Goal: Task Accomplishment & Management: Manage account settings

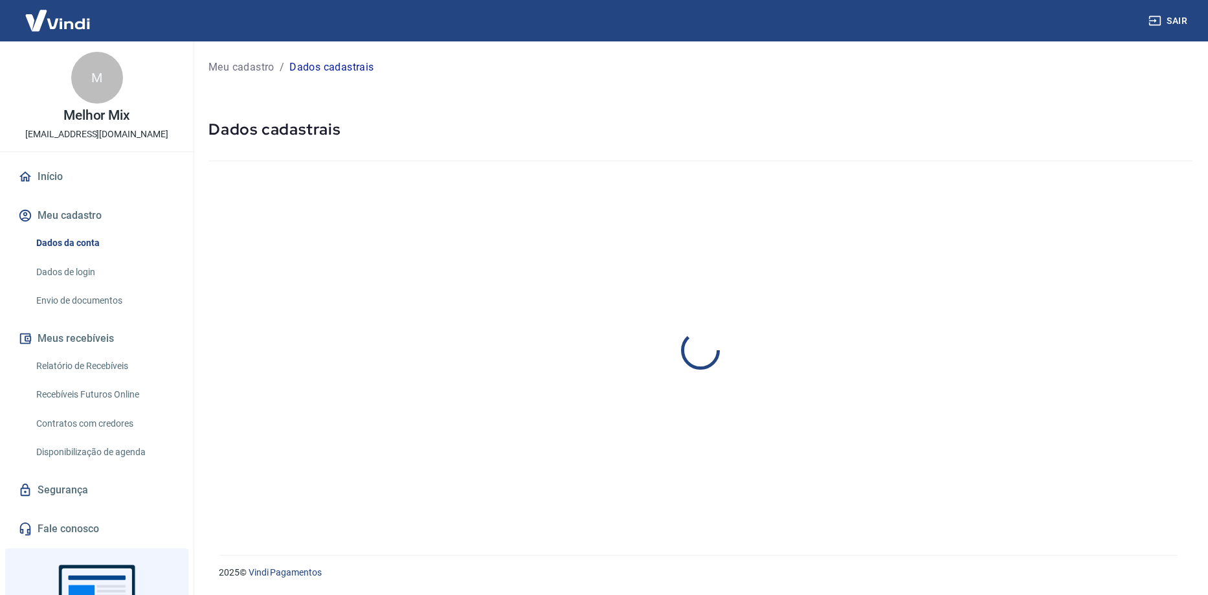
select select "RS"
select select "business"
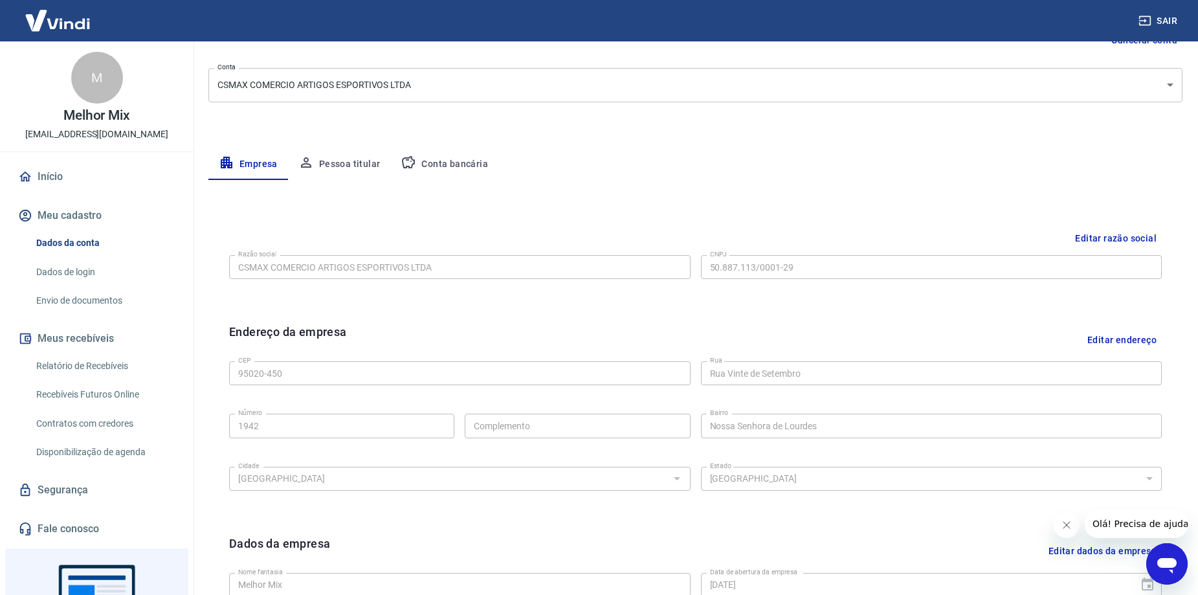
scroll to position [129, 0]
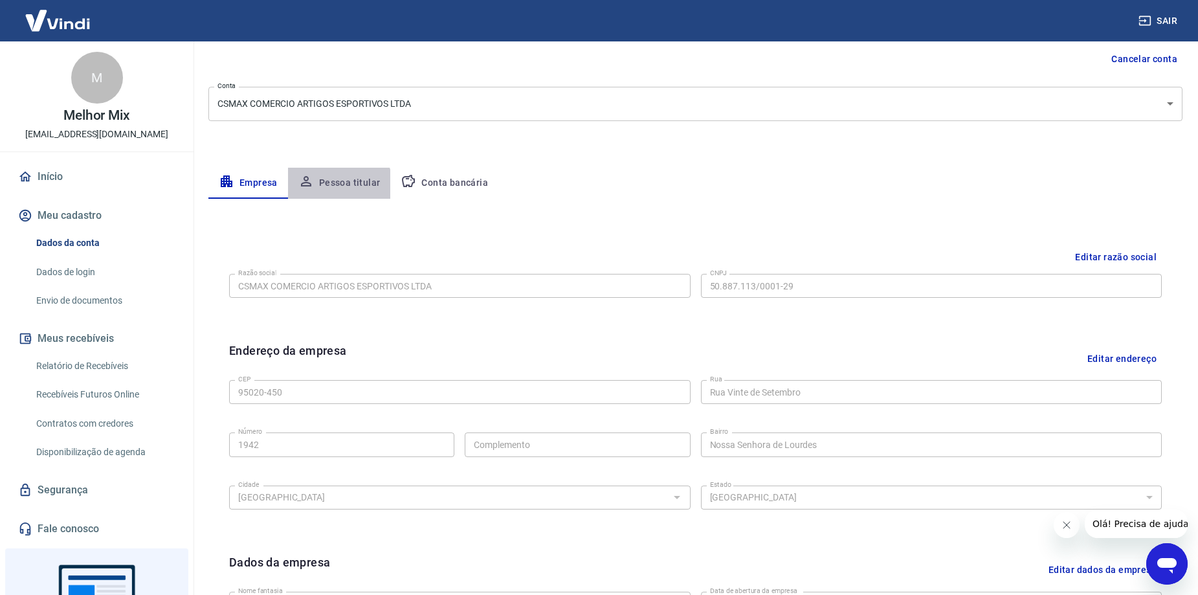
click at [335, 187] on button "Pessoa titular" at bounding box center [339, 183] width 103 height 31
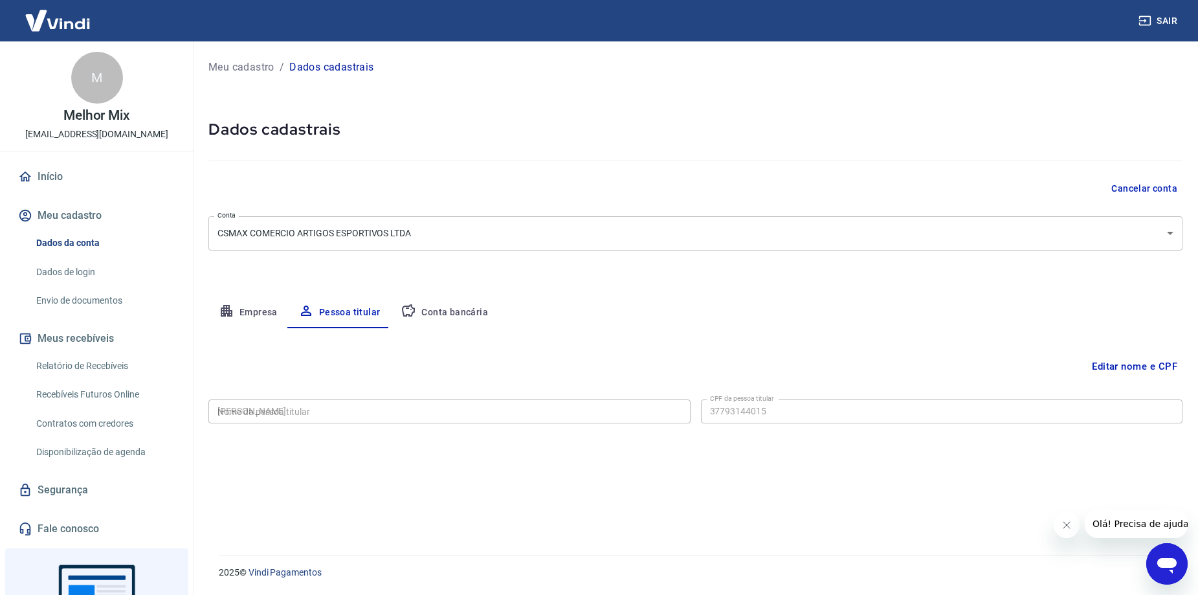
type input "377.931.440-15"
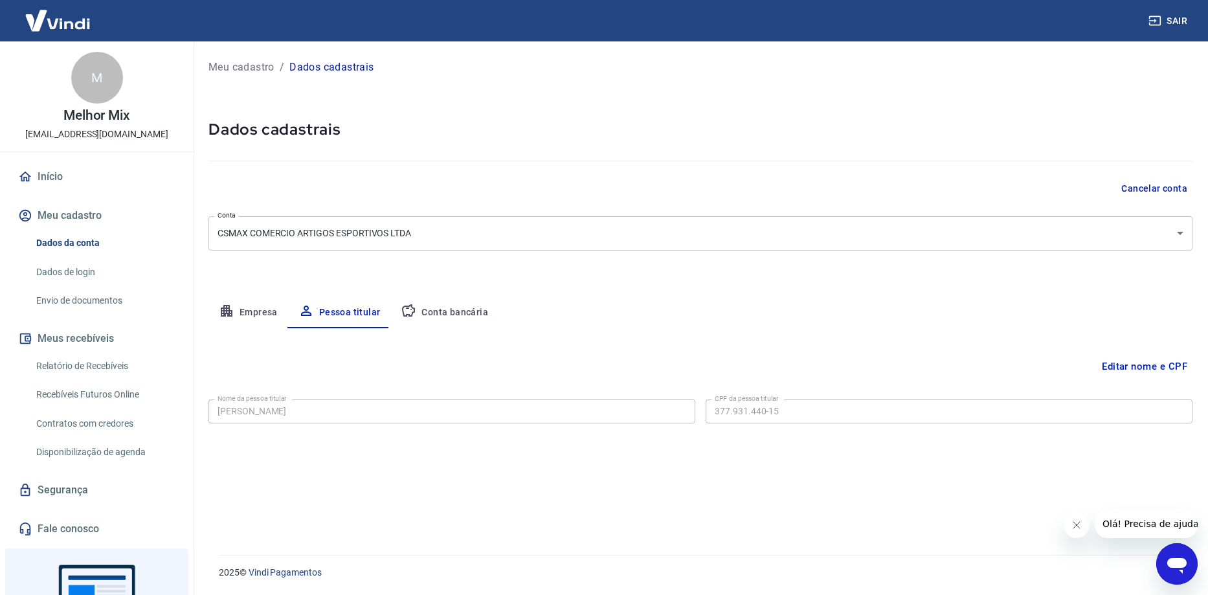
click at [439, 305] on button "Conta bancária" at bounding box center [444, 312] width 108 height 31
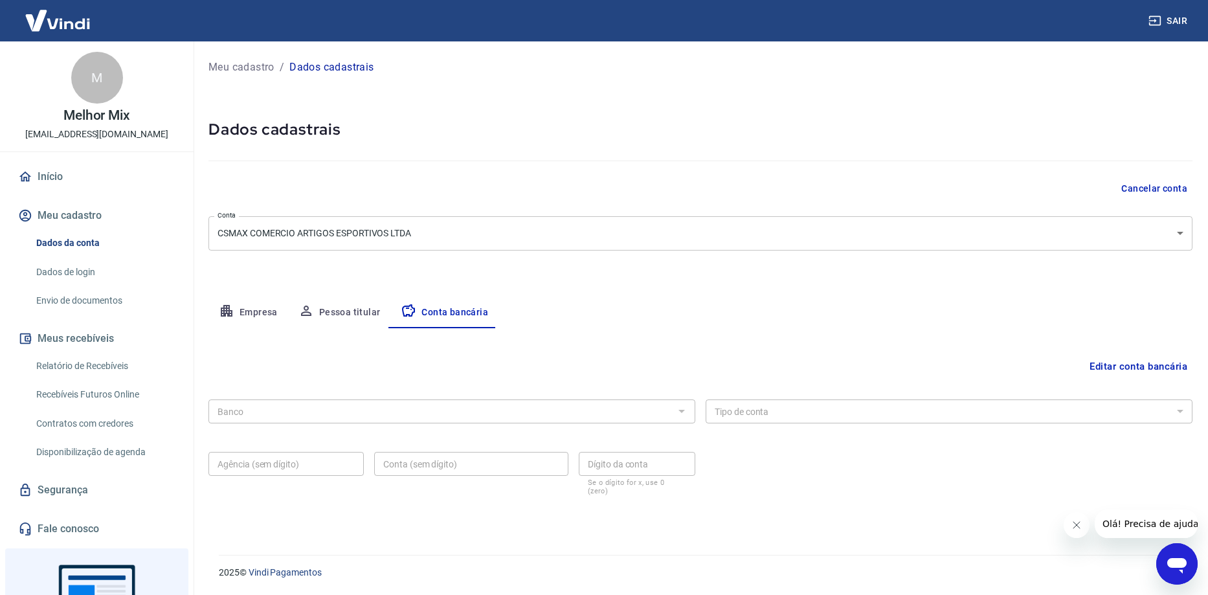
click at [357, 306] on button "Pessoa titular" at bounding box center [339, 312] width 103 height 31
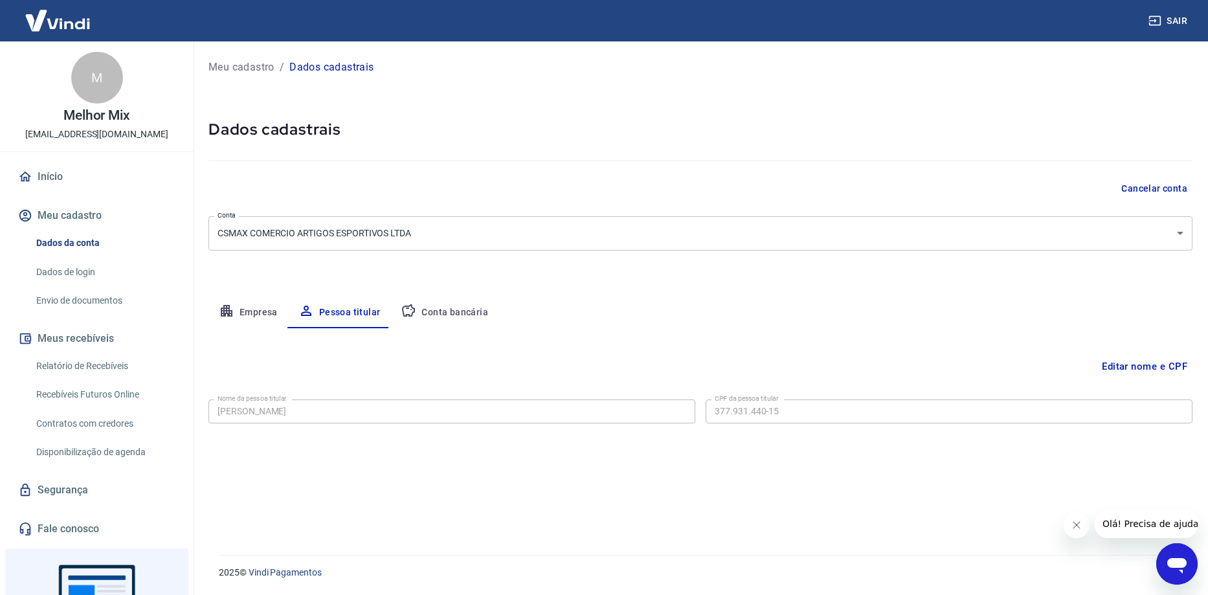
click at [238, 310] on button "Empresa" at bounding box center [248, 312] width 80 height 31
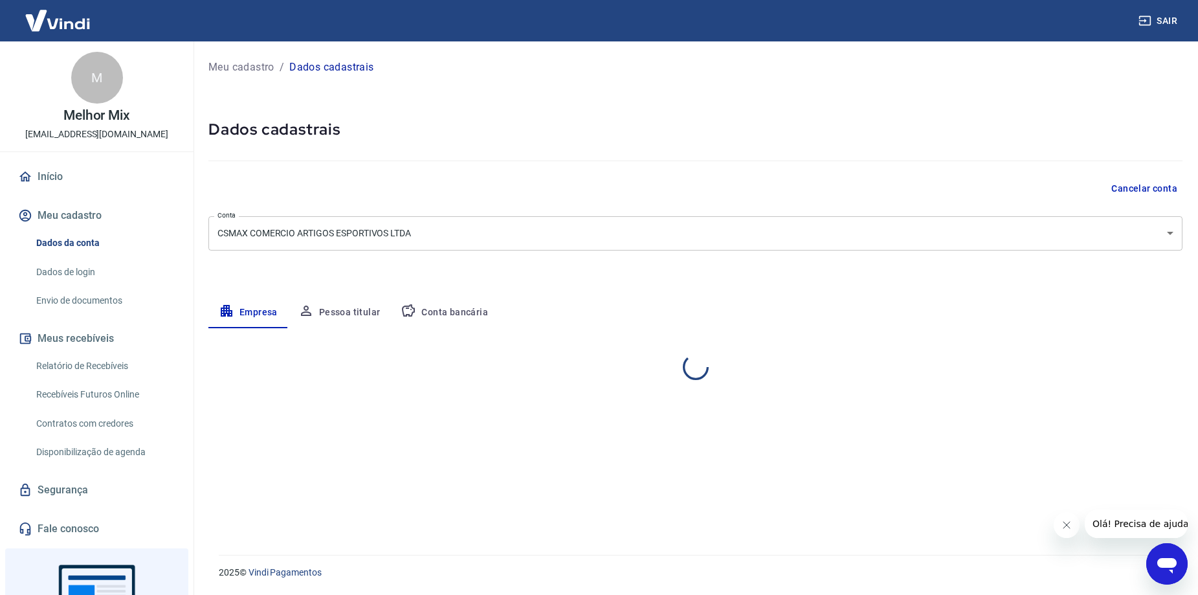
select select "RS"
select select "business"
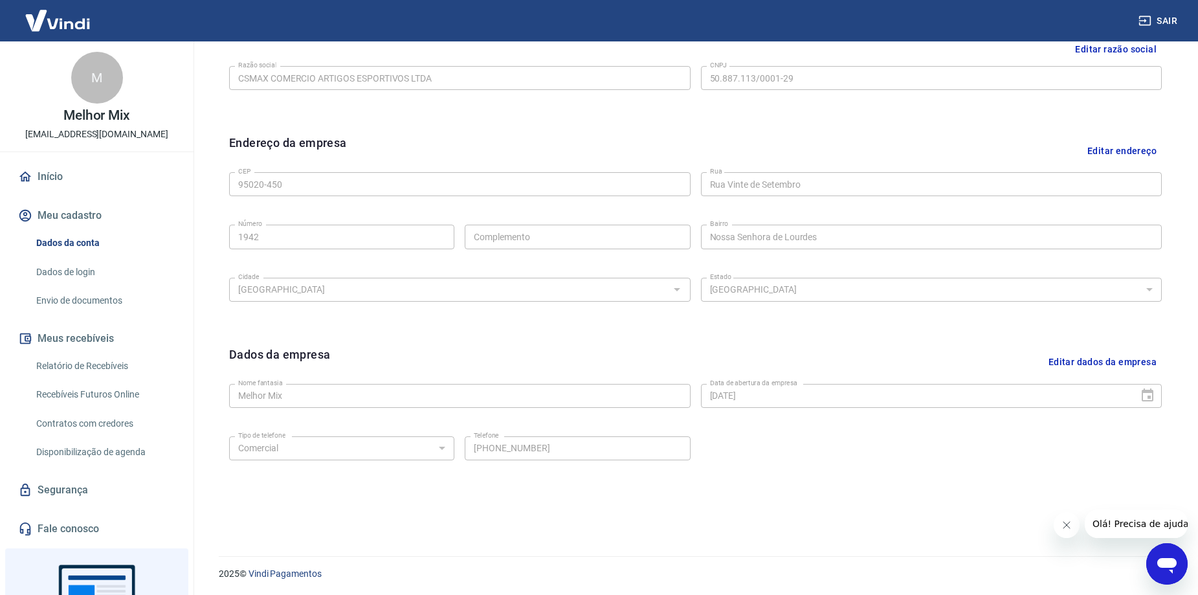
scroll to position [338, 0]
click at [83, 273] on link "Dados de login" at bounding box center [104, 272] width 147 height 27
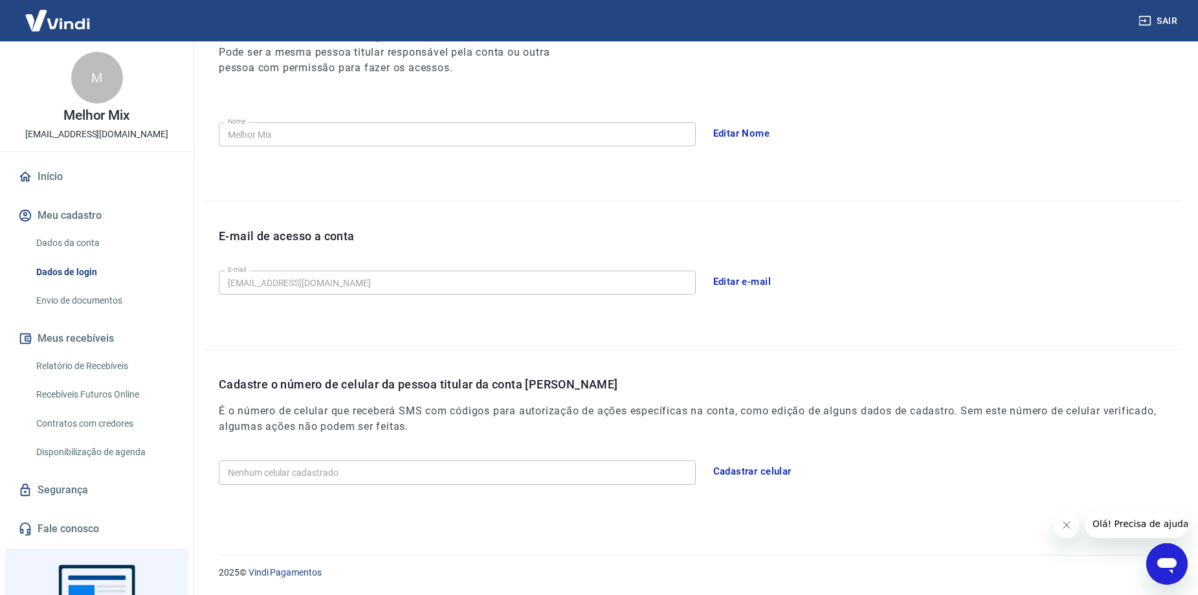
click at [741, 294] on button "Editar e-mail" at bounding box center [742, 281] width 72 height 27
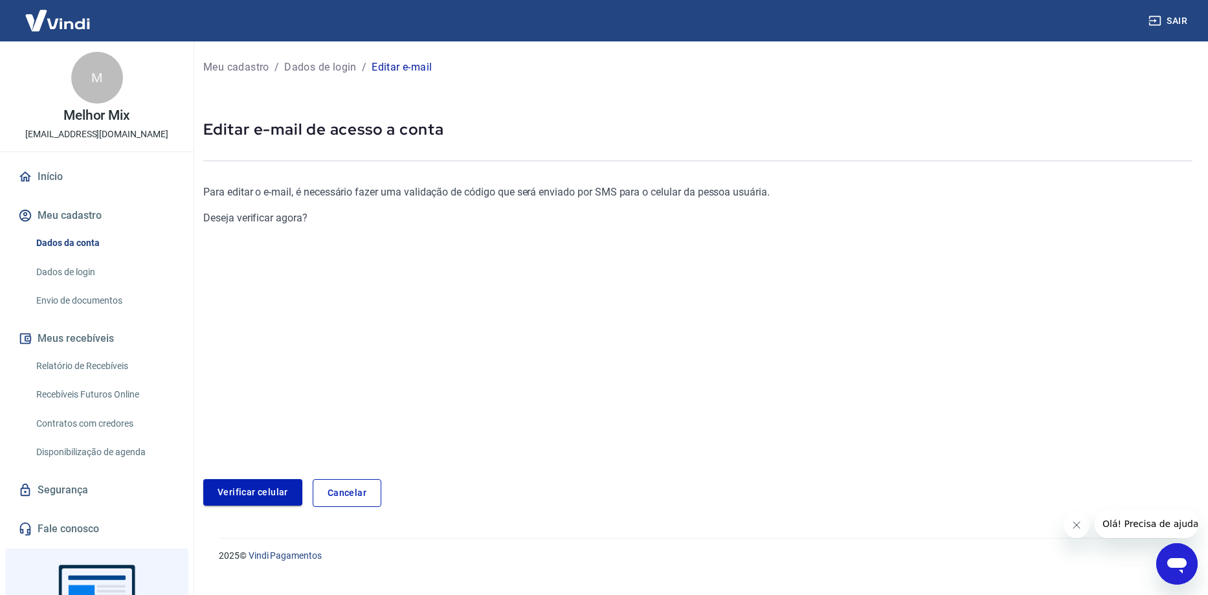
click at [261, 496] on link "Verificar celular" at bounding box center [252, 492] width 99 height 27
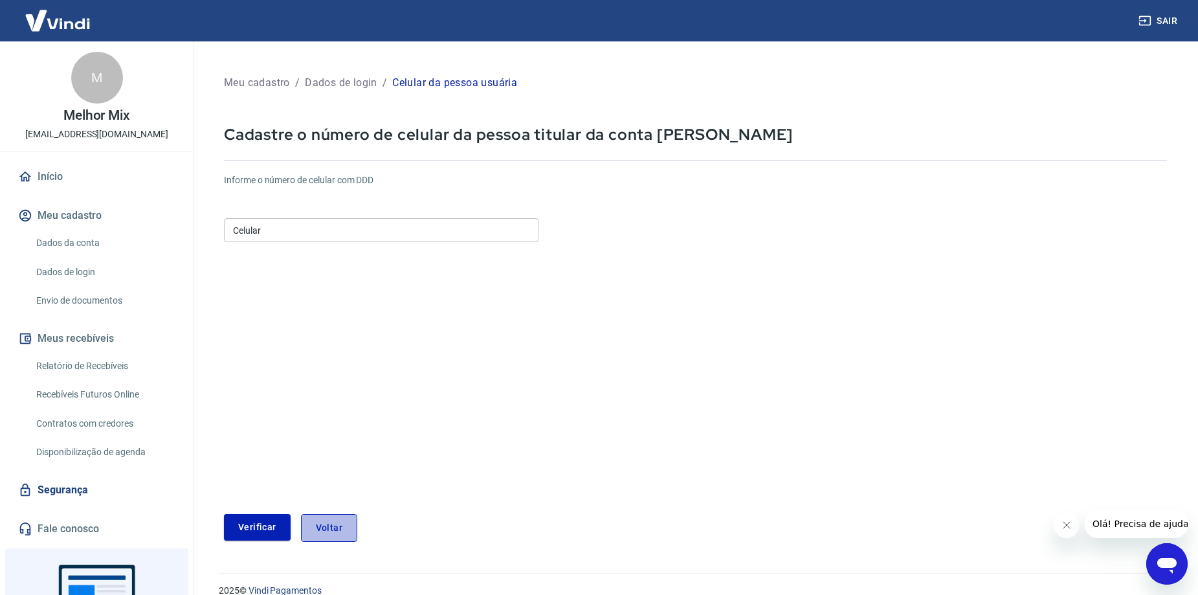
click at [315, 522] on button "Voltar" at bounding box center [329, 528] width 56 height 28
click at [323, 526] on button "Voltar" at bounding box center [329, 528] width 56 height 28
click at [255, 524] on button "Verificar" at bounding box center [257, 527] width 67 height 27
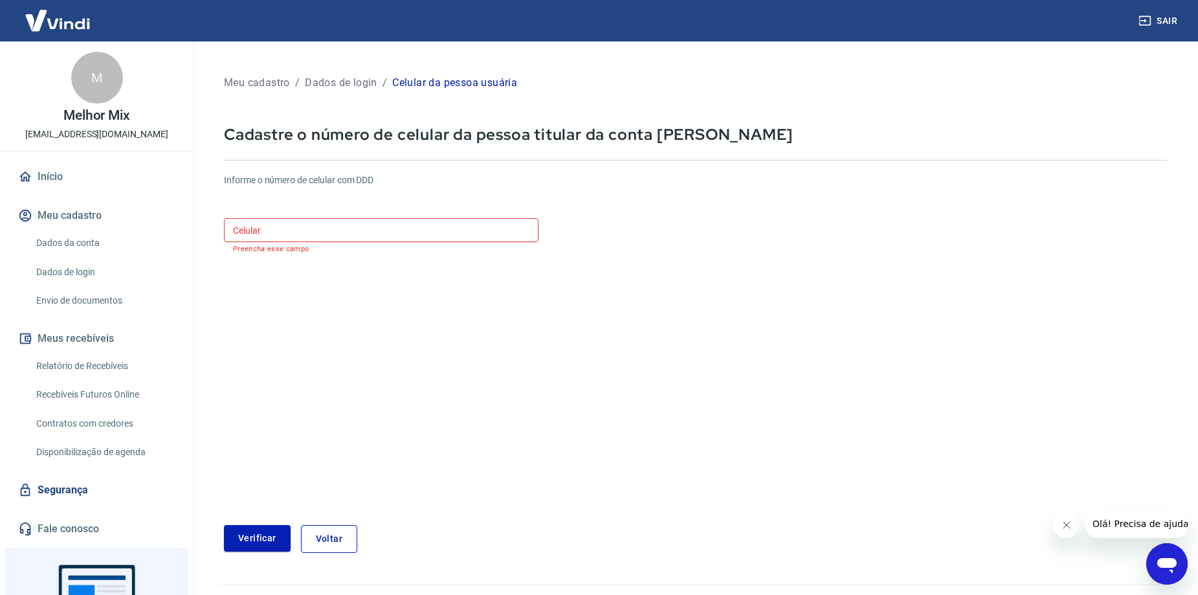
click at [282, 240] on input "Celular" at bounding box center [381, 230] width 315 height 24
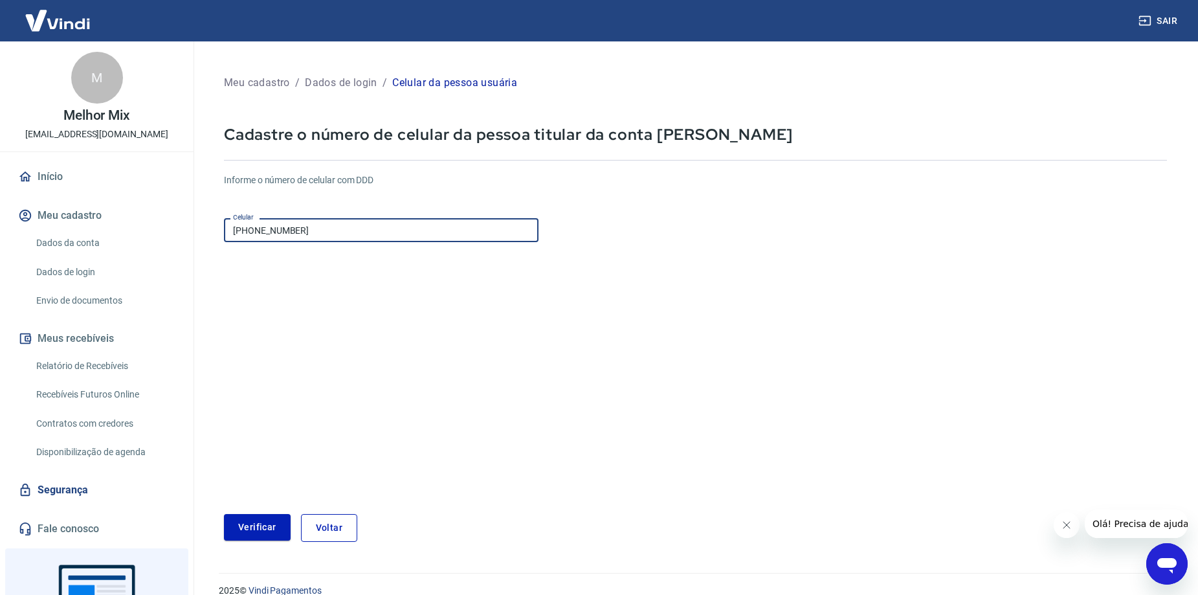
type input "[PHONE_NUMBER]"
click at [219, 535] on div "Meu cadastro / Dados de login / Celular da pessoa usuária Cadastre o número de …" at bounding box center [695, 307] width 974 height 500
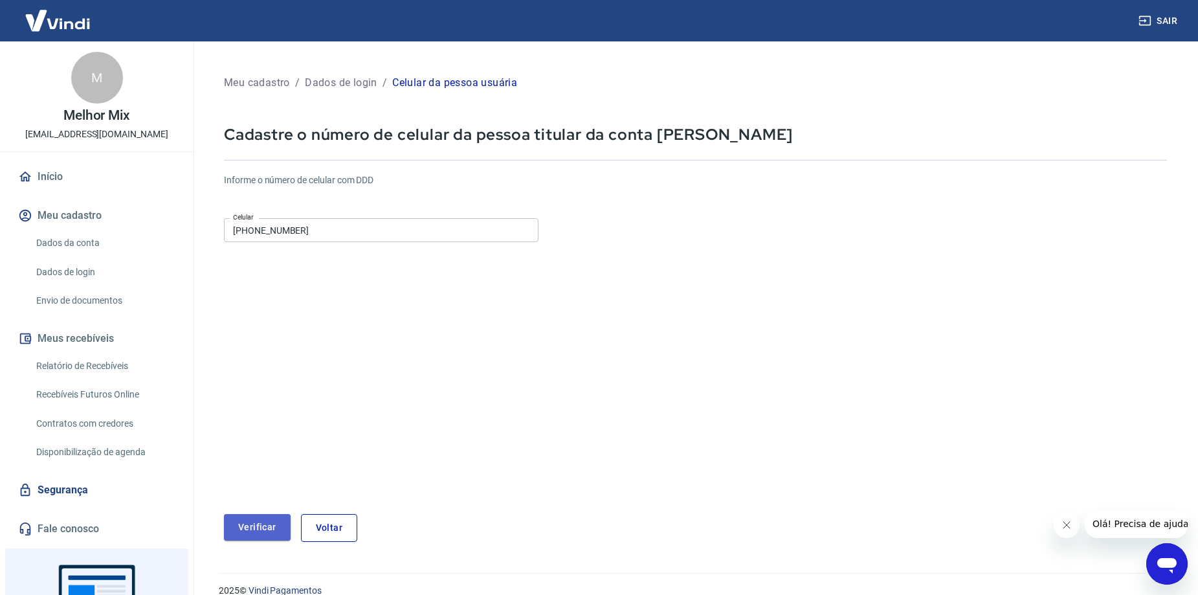
click at [239, 529] on button "Verificar" at bounding box center [257, 527] width 67 height 27
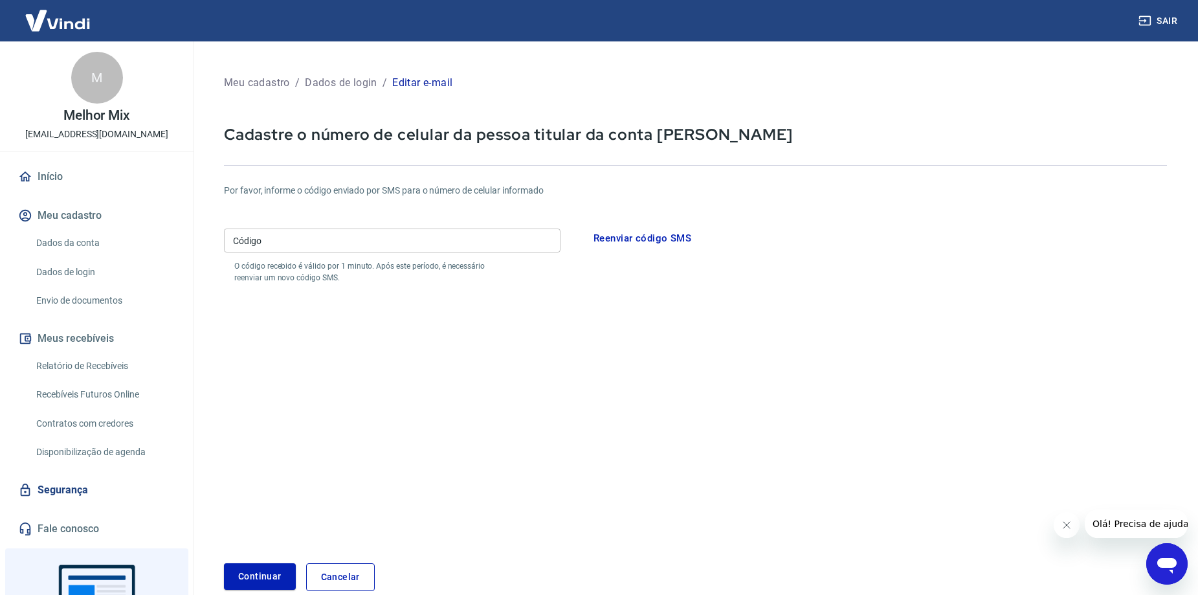
click at [308, 228] on div "Código Código O código recebido é válido por 1 minuto. Após este período, é nec…" at bounding box center [392, 253] width 337 height 60
click at [316, 242] on input "Código" at bounding box center [392, 240] width 337 height 24
click at [615, 236] on button "Reenviar código SMS" at bounding box center [642, 238] width 112 height 27
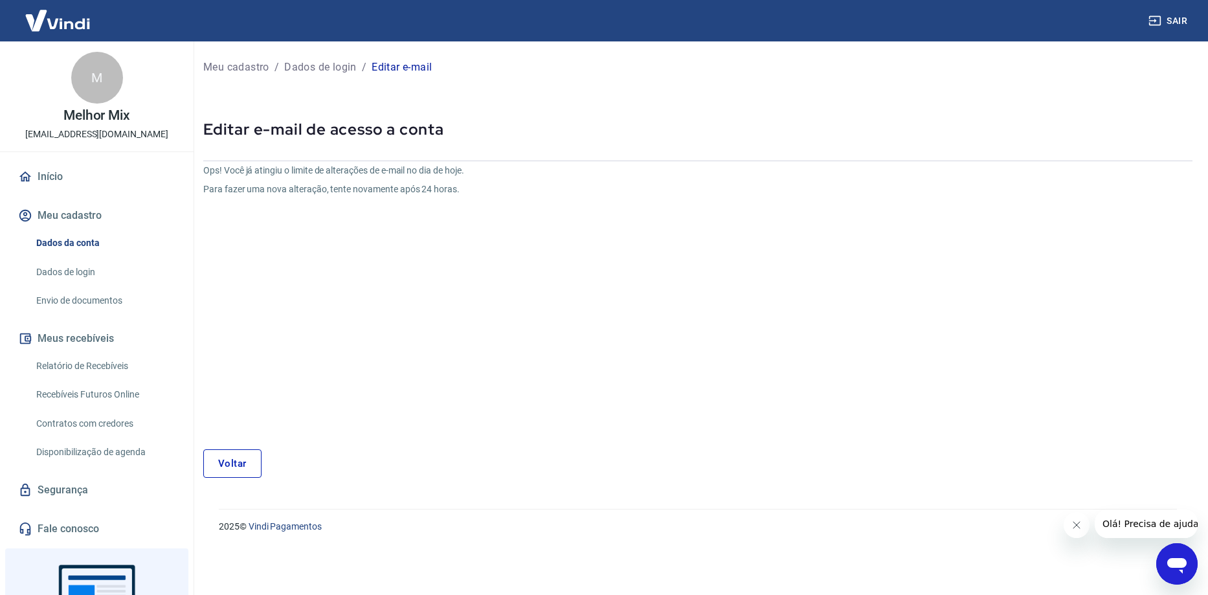
click at [234, 460] on link "Voltar" at bounding box center [232, 463] width 58 height 28
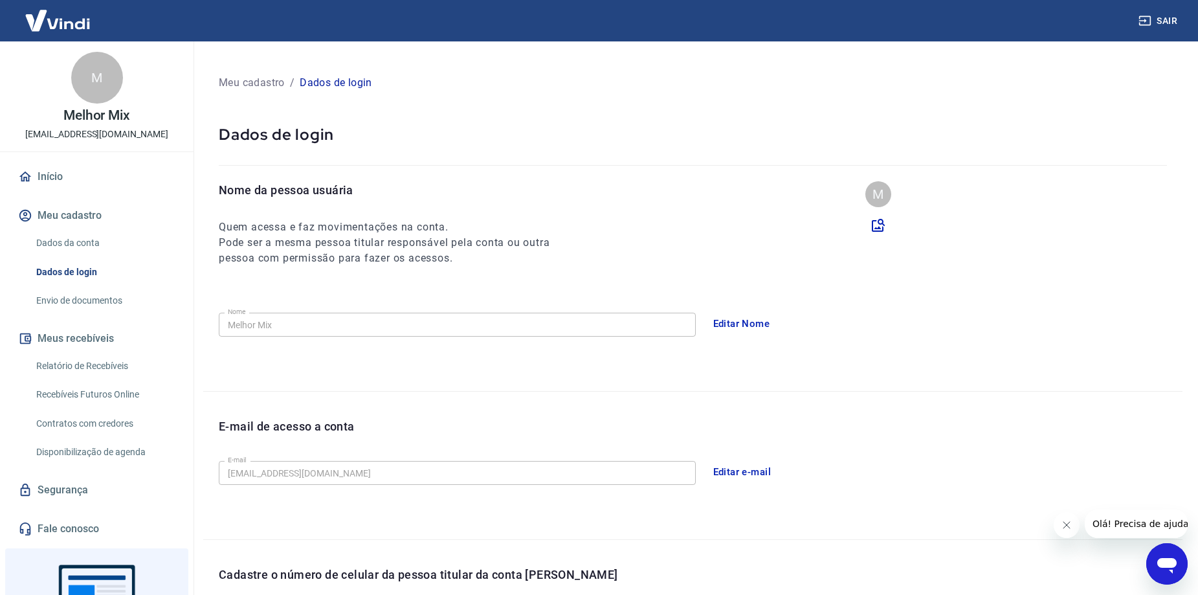
click at [742, 469] on button "Editar e-mail" at bounding box center [742, 471] width 72 height 27
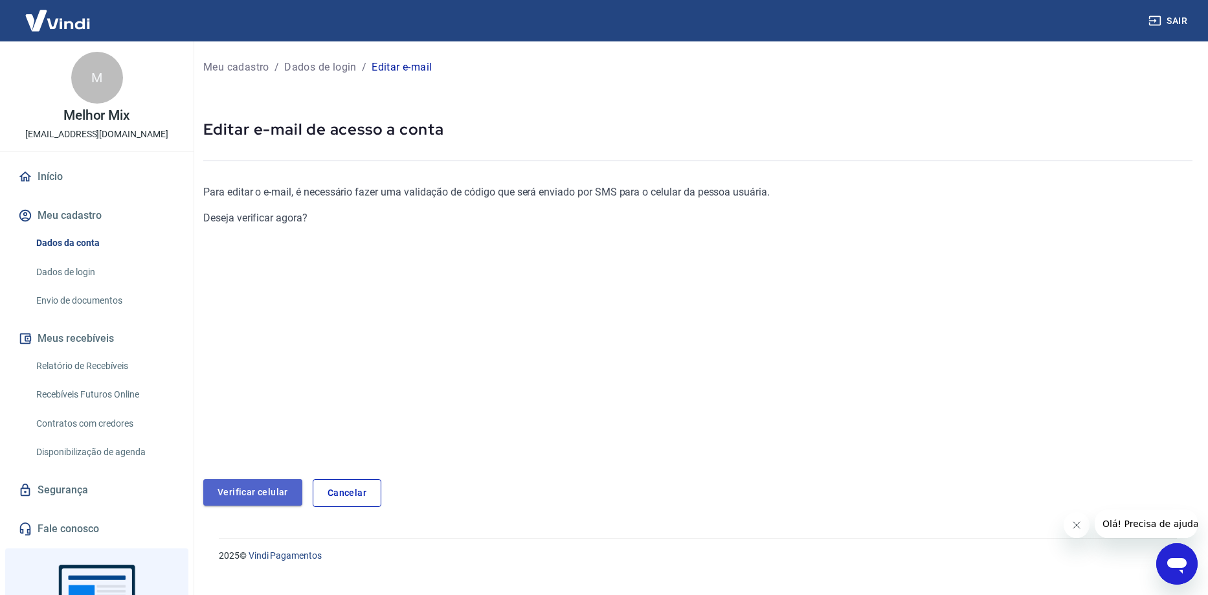
click at [260, 493] on link "Verificar celular" at bounding box center [252, 492] width 99 height 27
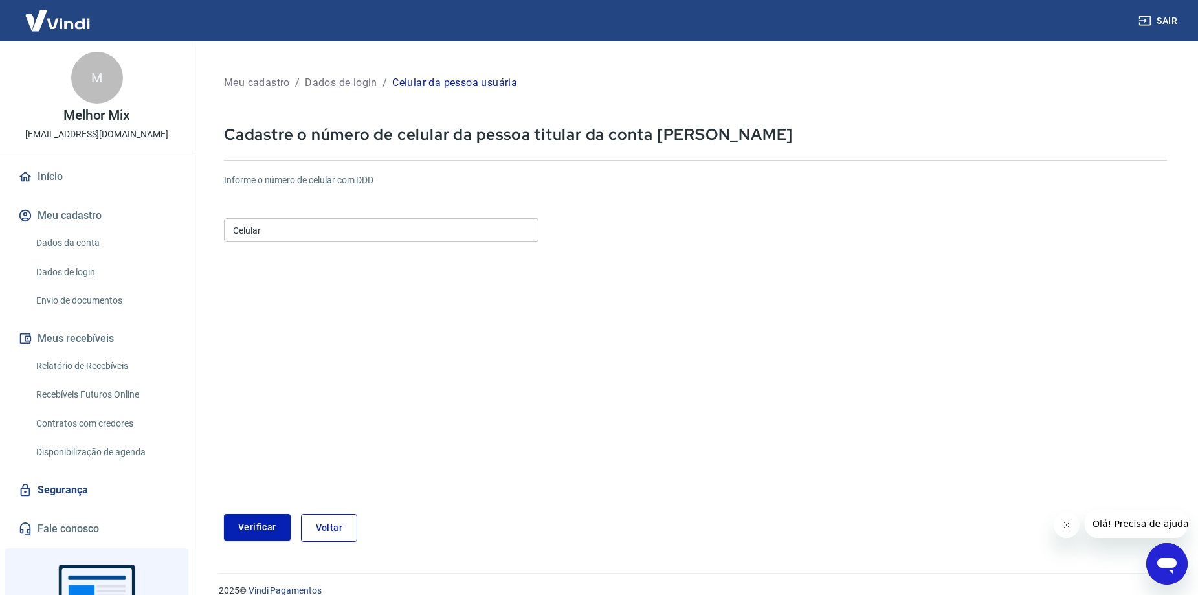
click at [292, 217] on div "Celular Celular" at bounding box center [381, 229] width 315 height 32
click at [296, 234] on input "Celular" at bounding box center [381, 230] width 315 height 24
type input "[PHONE_NUMBER]"
click at [261, 528] on button "Verificar" at bounding box center [257, 527] width 67 height 27
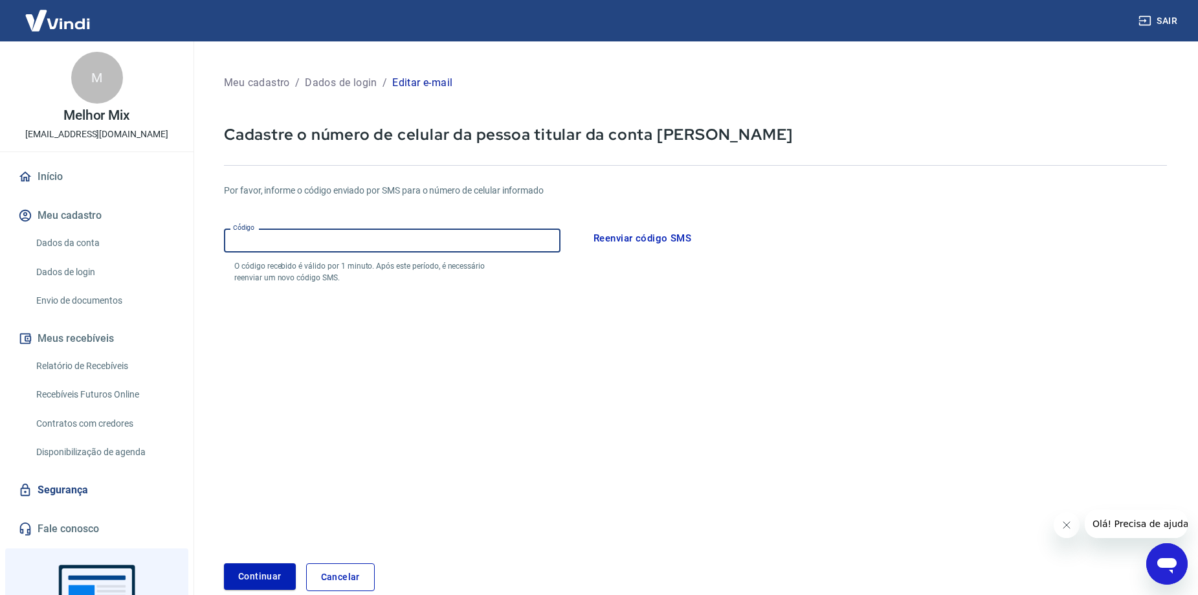
click at [342, 243] on input "Código" at bounding box center [392, 240] width 337 height 24
type input "007528"
click at [632, 237] on button "Reenviar código SMS" at bounding box center [642, 238] width 112 height 27
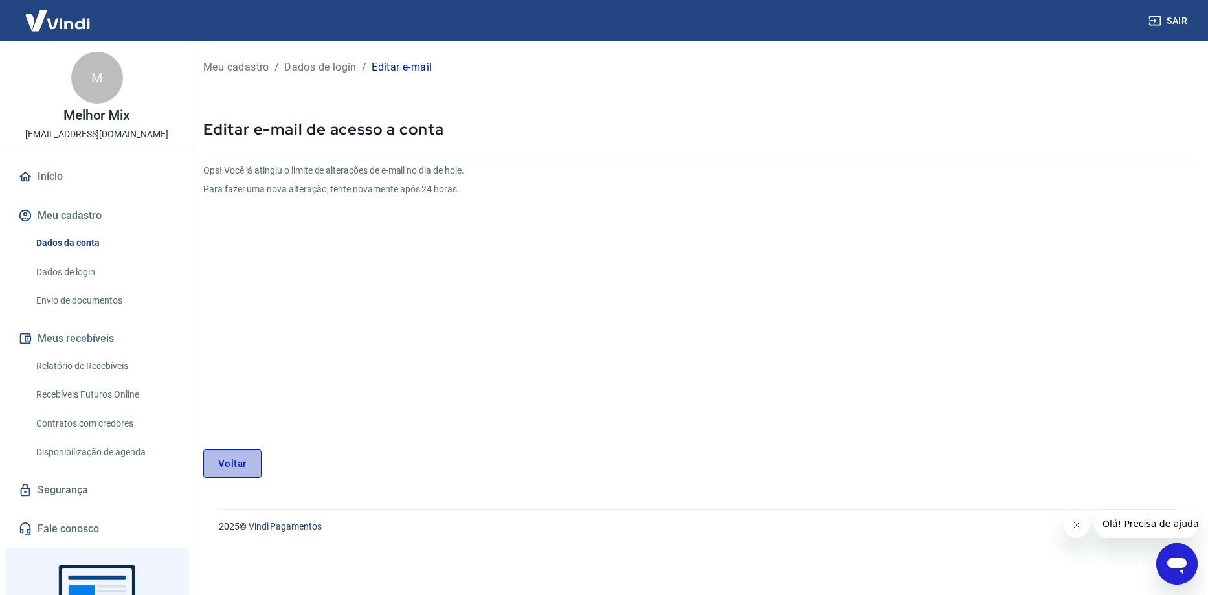
click at [226, 460] on link "Voltar" at bounding box center [232, 463] width 58 height 28
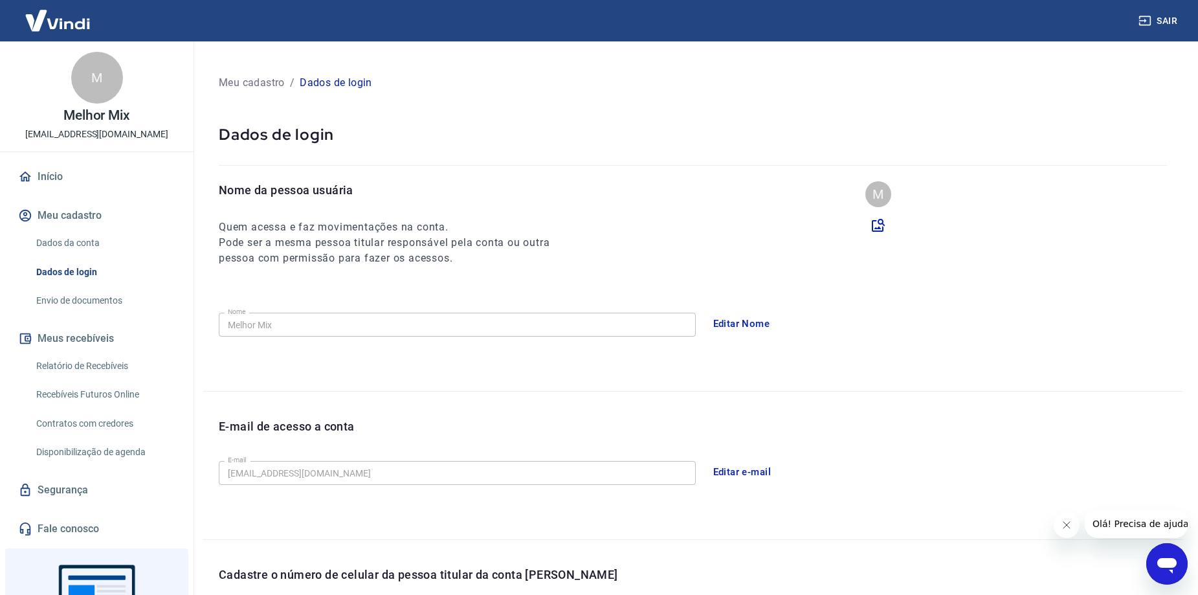
click at [733, 469] on button "Editar e-mail" at bounding box center [742, 471] width 72 height 27
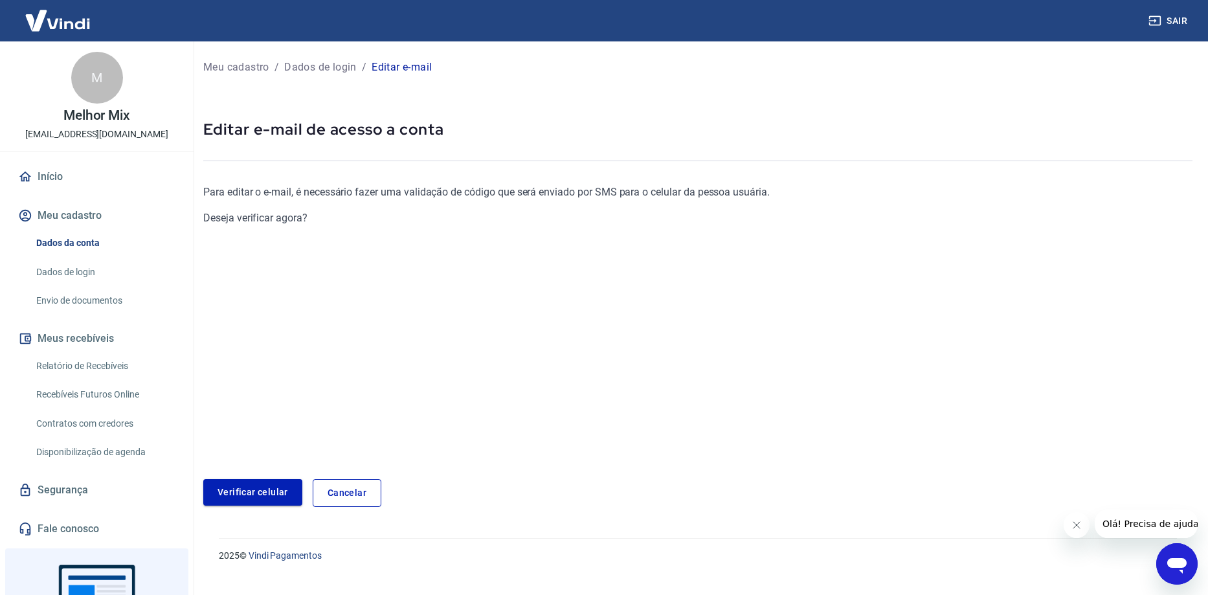
click at [249, 483] on link "Verificar celular" at bounding box center [252, 492] width 99 height 27
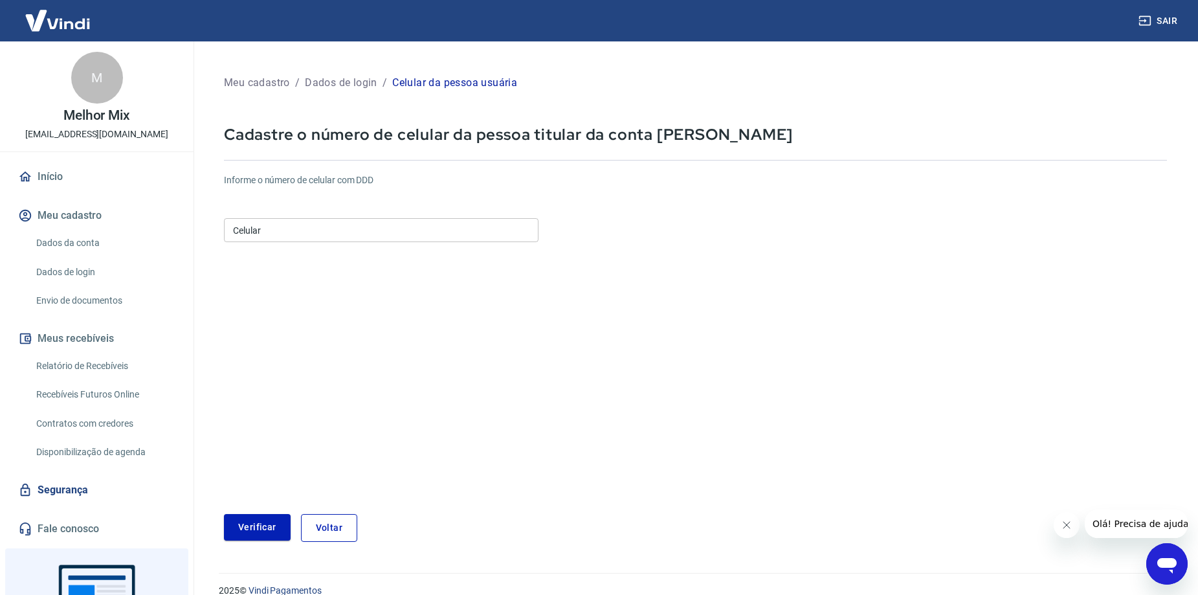
click at [274, 232] on input "Celular" at bounding box center [381, 230] width 315 height 24
type input "[PHONE_NUMBER]"
click at [243, 534] on button "Verificar" at bounding box center [257, 527] width 67 height 27
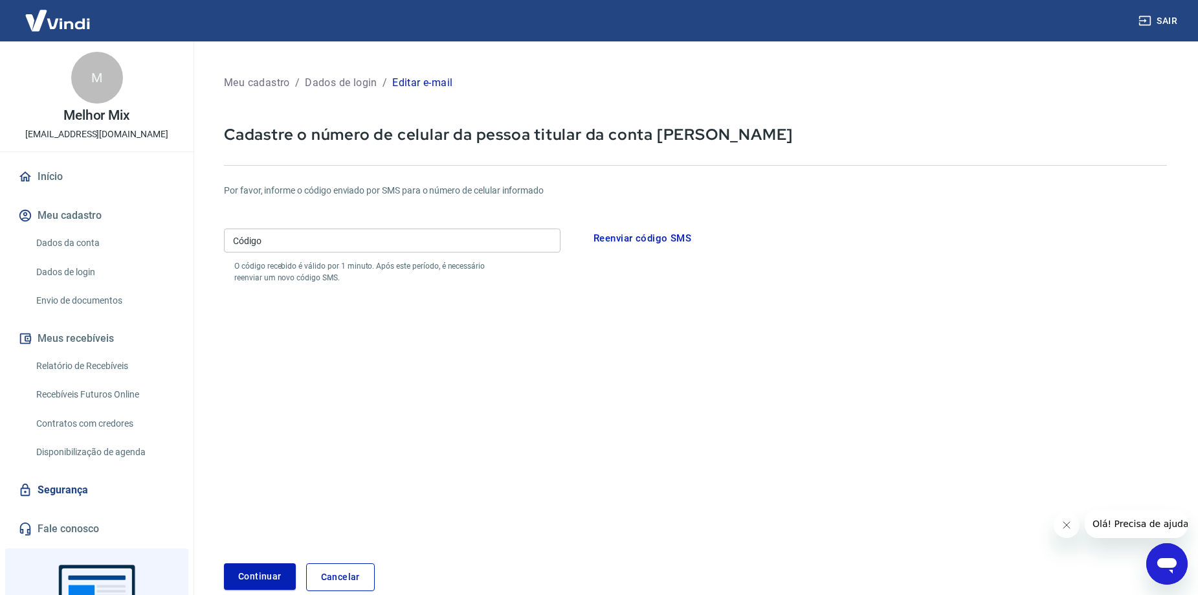
click at [258, 249] on input "Código" at bounding box center [392, 240] width 337 height 24
type input "371312"
click at [249, 570] on button "Continuar" at bounding box center [260, 576] width 72 height 27
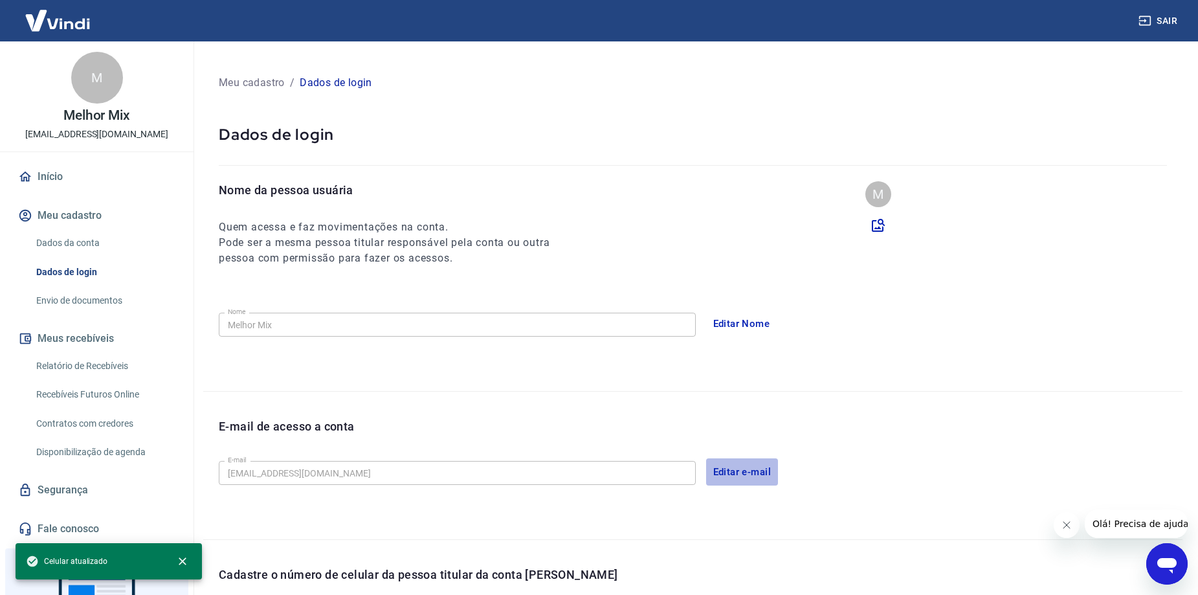
click at [749, 466] on button "Editar e-mail" at bounding box center [742, 471] width 72 height 27
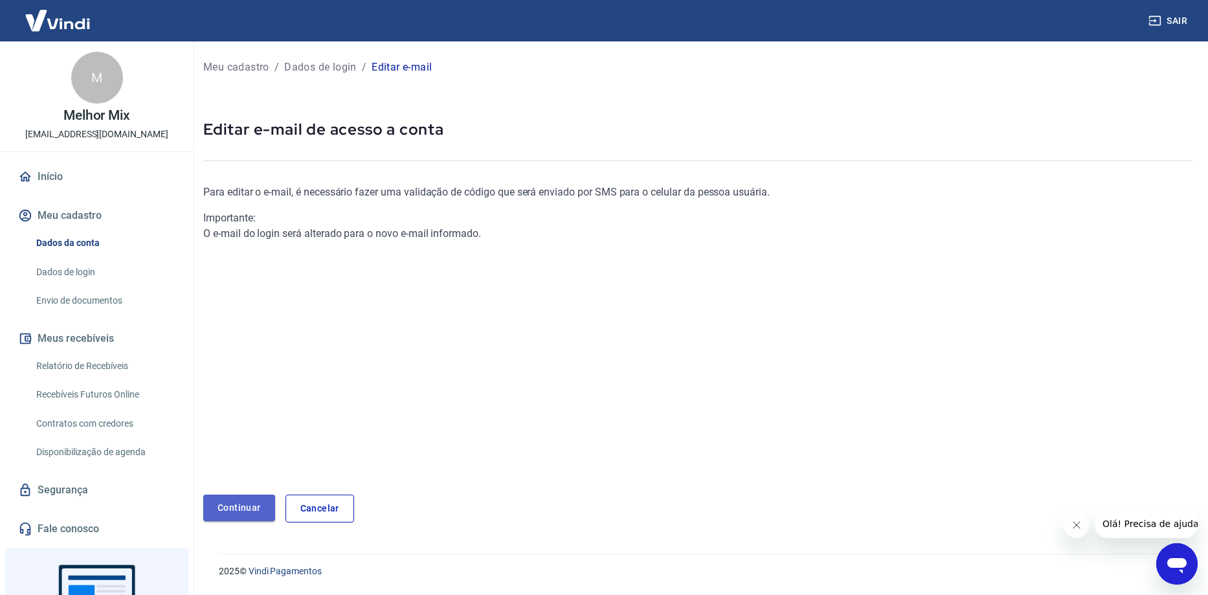
click at [252, 504] on link "Continuar" at bounding box center [239, 507] width 72 height 27
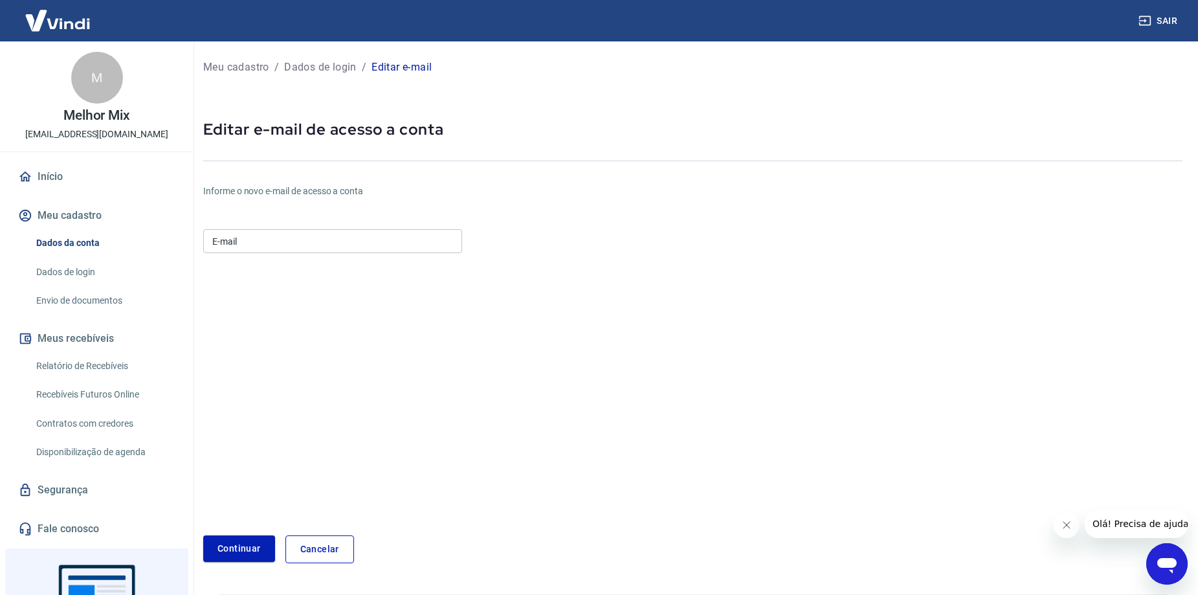
drag, startPoint x: 243, startPoint y: 257, endPoint x: 243, endPoint y: 245, distance: 12.3
click at [243, 256] on form "E-mail E-mail Continuar Cancelar" at bounding box center [529, 393] width 653 height 339
click at [243, 244] on input "E-mail" at bounding box center [332, 241] width 259 height 24
paste input "[EMAIL_ADDRESS][DOMAIN_NAME]"
type input "[EMAIL_ADDRESS][DOMAIN_NAME]"
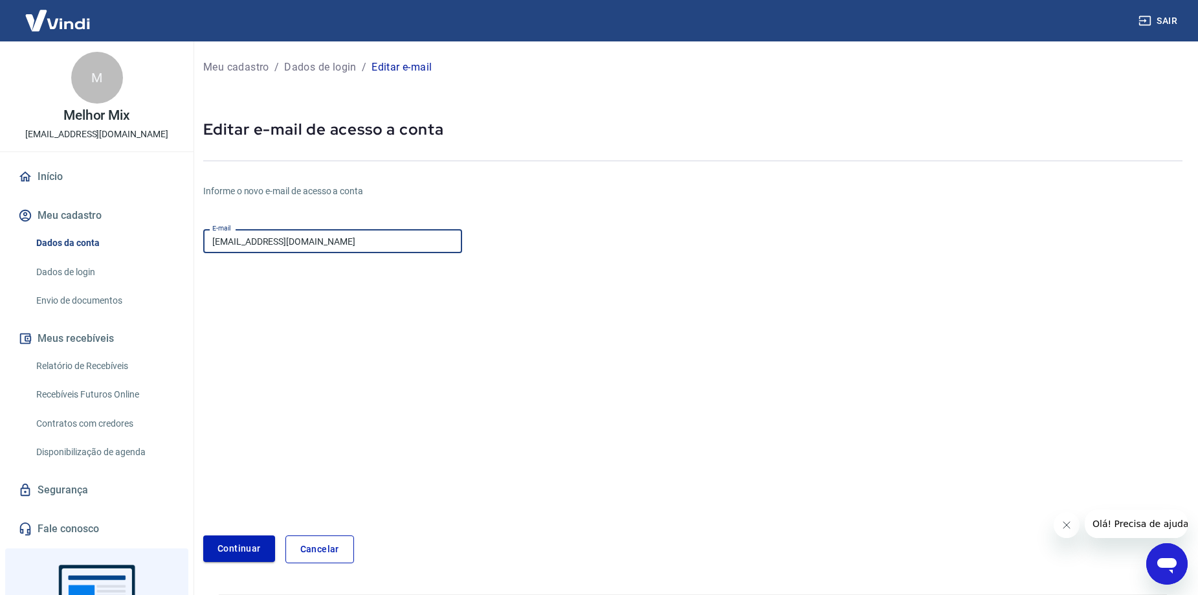
click at [233, 537] on button "Continuar" at bounding box center [239, 548] width 72 height 27
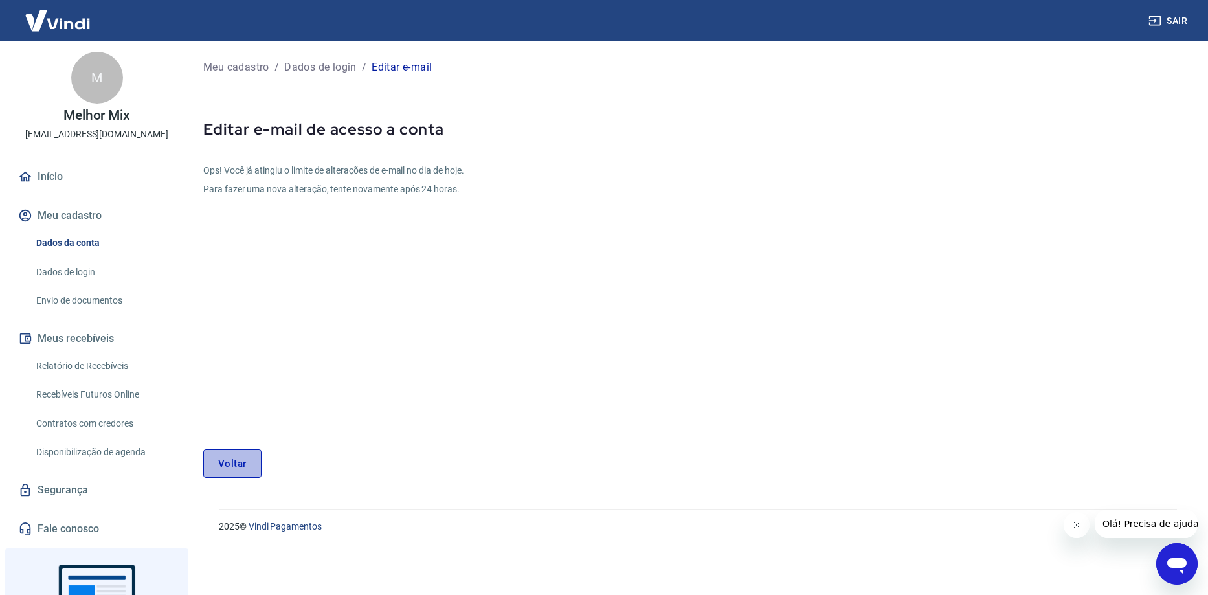
click at [227, 465] on link "Voltar" at bounding box center [232, 463] width 58 height 28
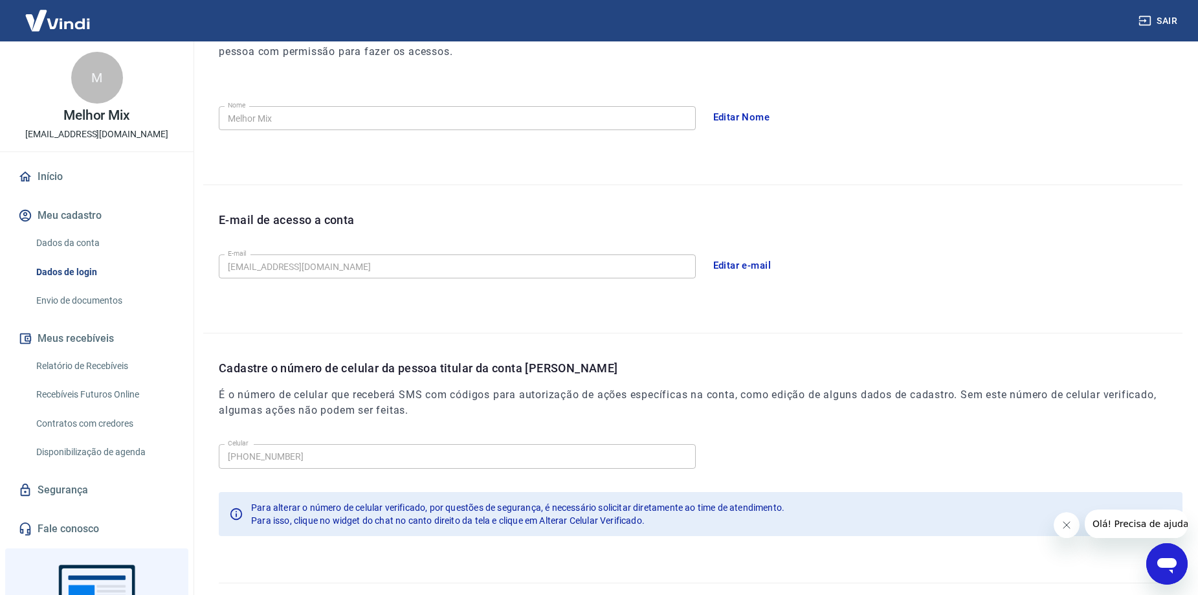
scroll to position [234, 0]
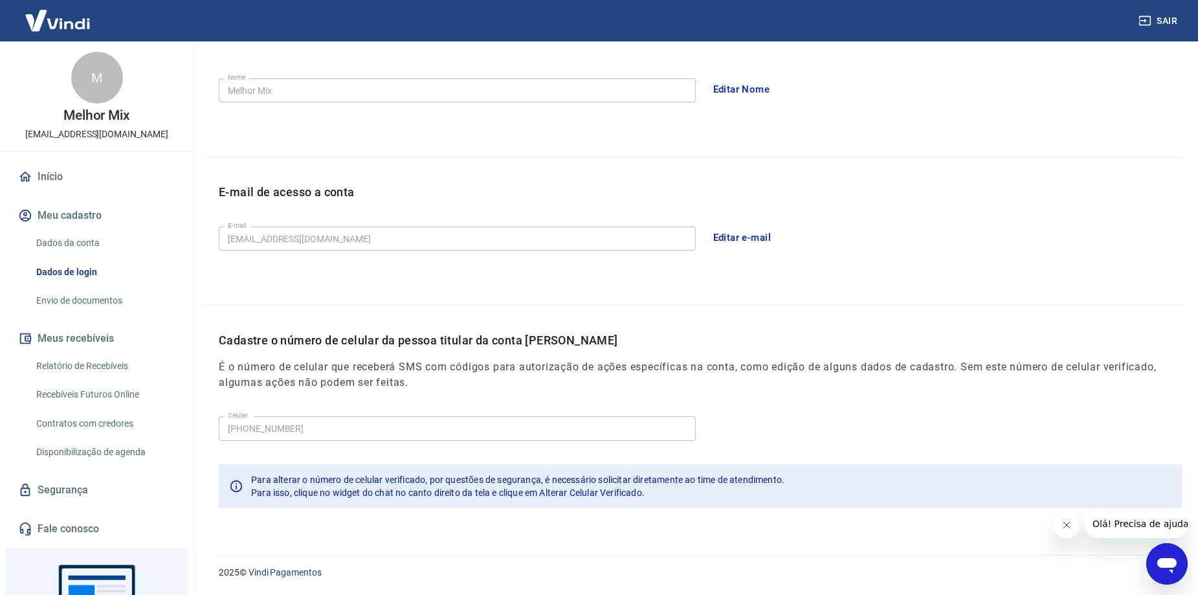
click at [738, 239] on button "Editar e-mail" at bounding box center [742, 237] width 72 height 27
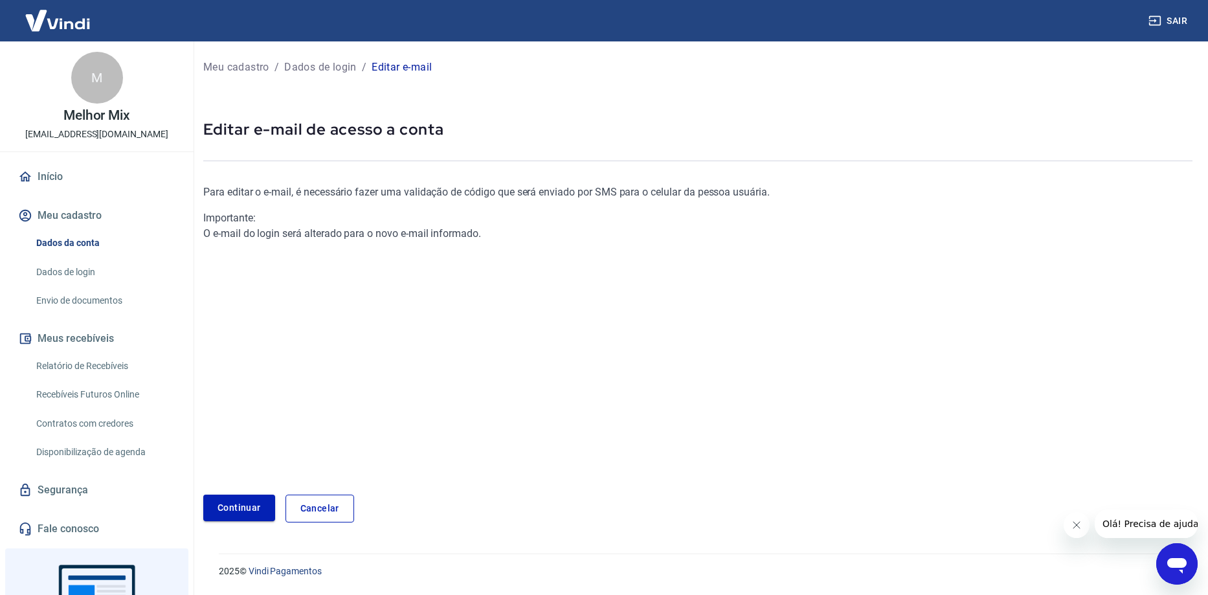
click at [226, 507] on link "Continuar" at bounding box center [239, 507] width 72 height 27
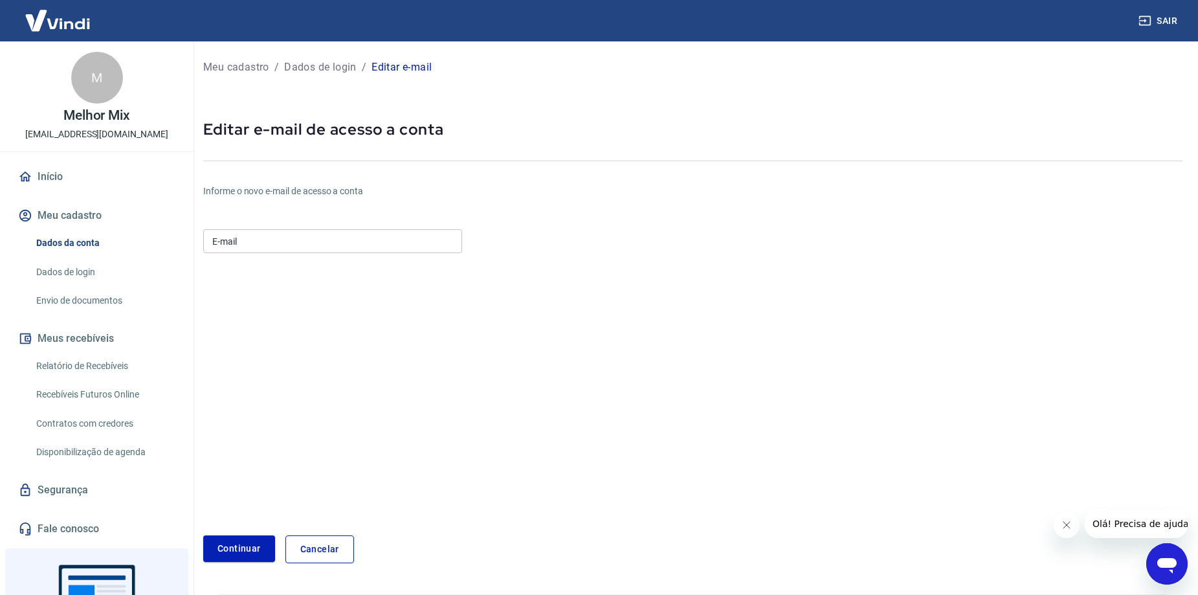
drag, startPoint x: 248, startPoint y: 256, endPoint x: 250, endPoint y: 247, distance: 9.3
click at [248, 255] on form "E-mail E-mail Continuar Cancelar" at bounding box center [529, 393] width 653 height 339
click at [250, 243] on input "E-mail" at bounding box center [332, 241] width 259 height 24
paste input "[EMAIL_ADDRESS][DOMAIN_NAME]"
type input "[EMAIL_ADDRESS][DOMAIN_NAME]"
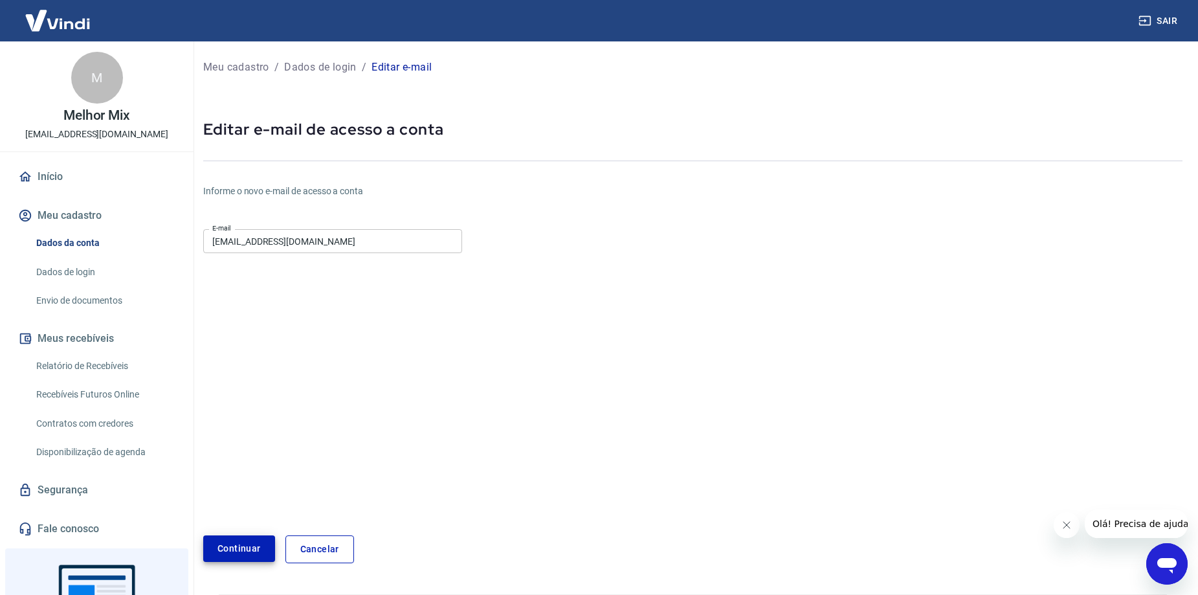
click at [237, 552] on button "Continuar" at bounding box center [239, 548] width 72 height 27
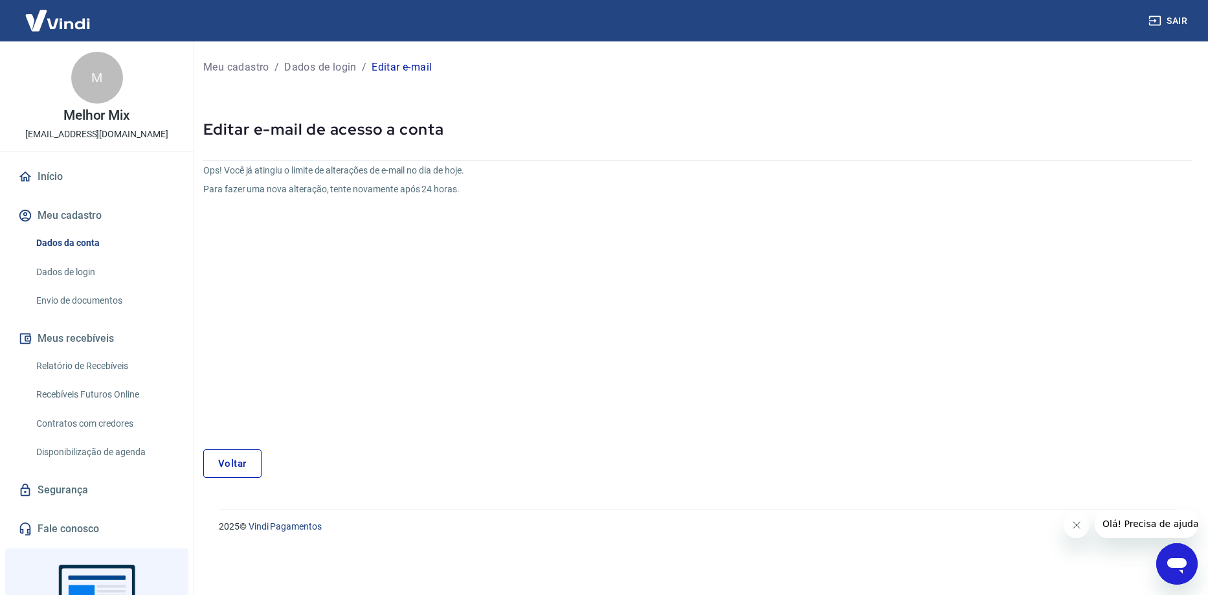
click at [216, 452] on link "Voltar" at bounding box center [232, 463] width 58 height 28
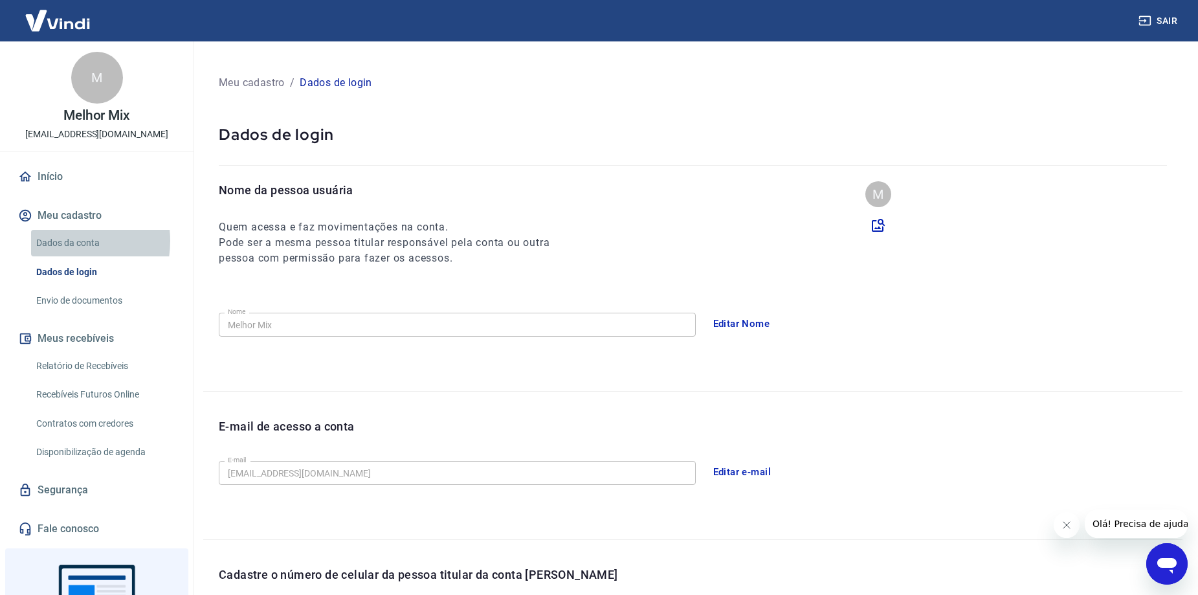
click at [59, 241] on link "Dados da conta" at bounding box center [104, 243] width 147 height 27
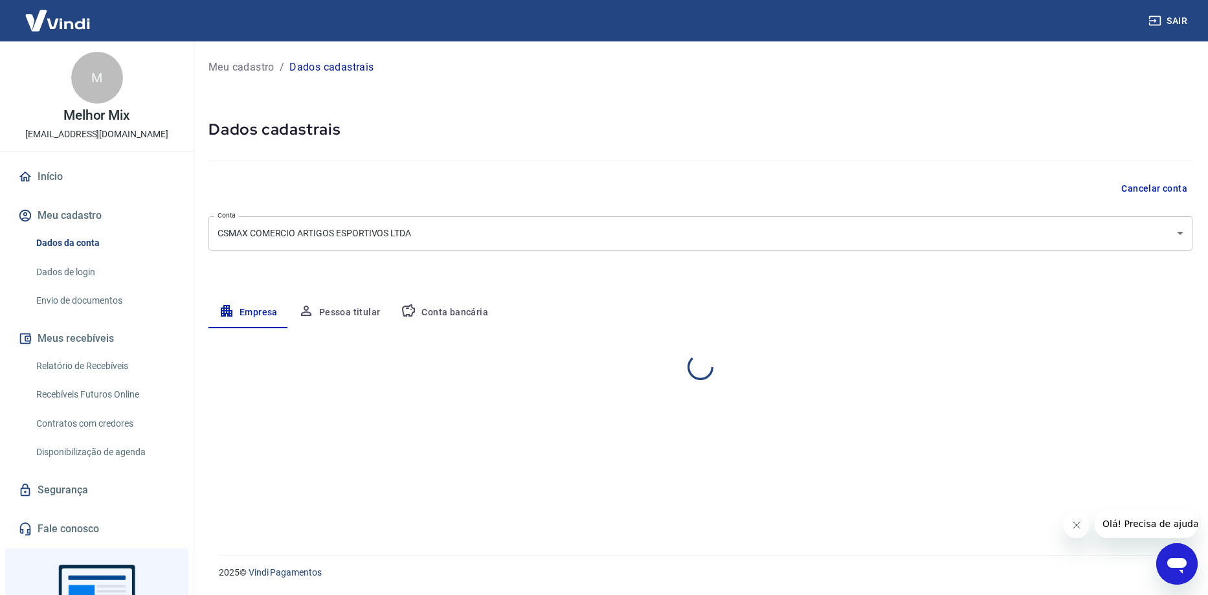
select select "RS"
select select "business"
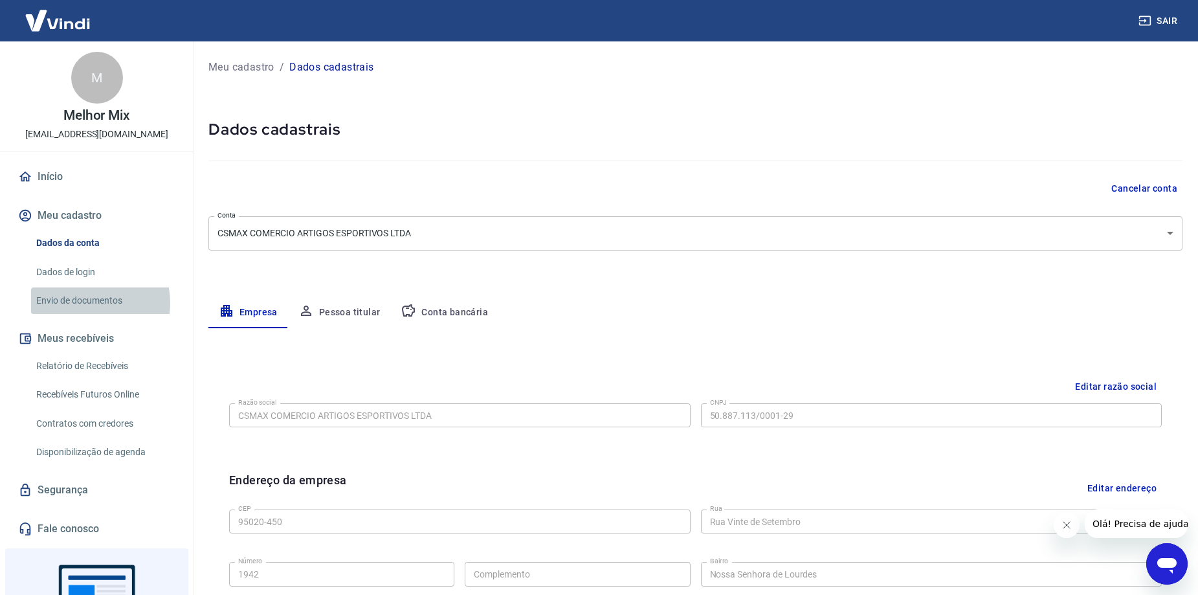
click at [82, 303] on link "Envio de documentos" at bounding box center [104, 300] width 147 height 27
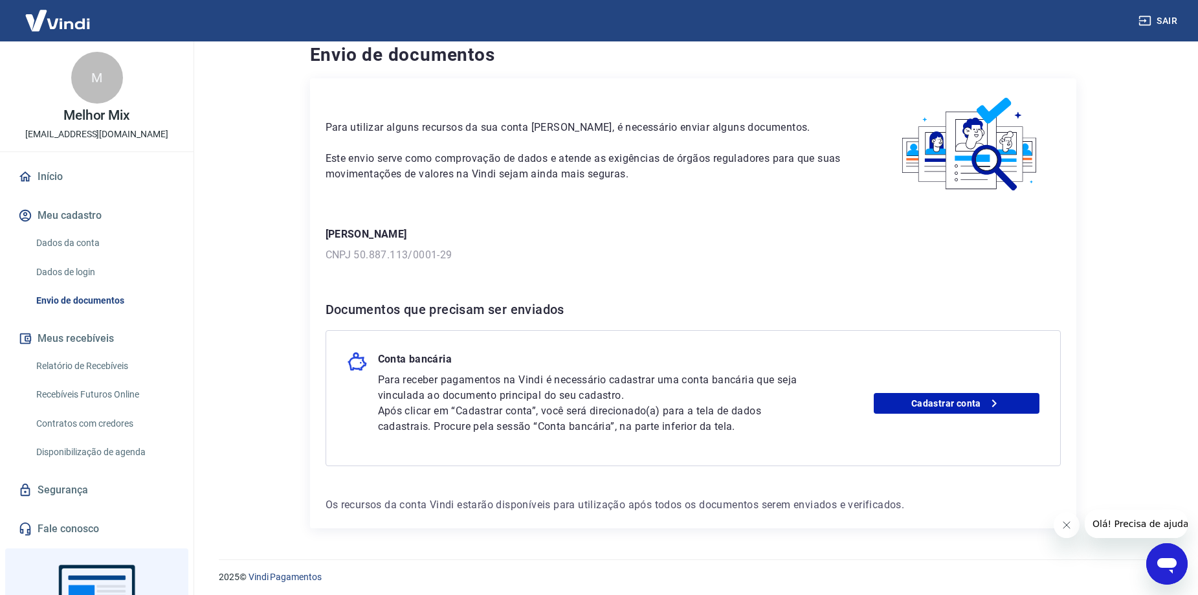
scroll to position [19, 0]
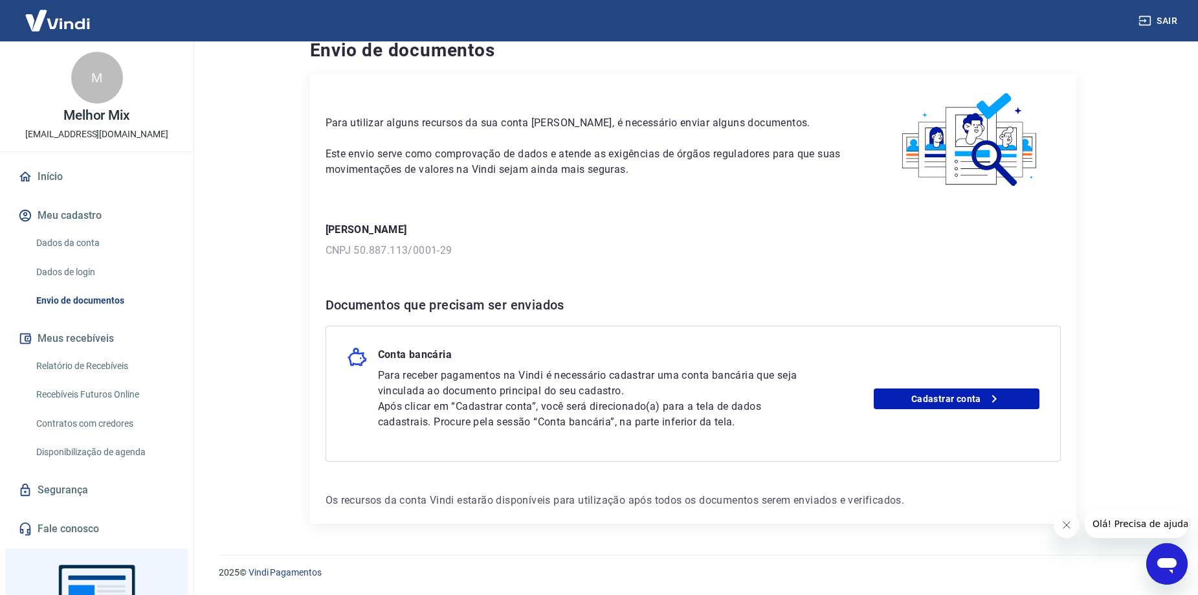
click at [52, 357] on link "Relatório de Recebíveis" at bounding box center [104, 366] width 147 height 27
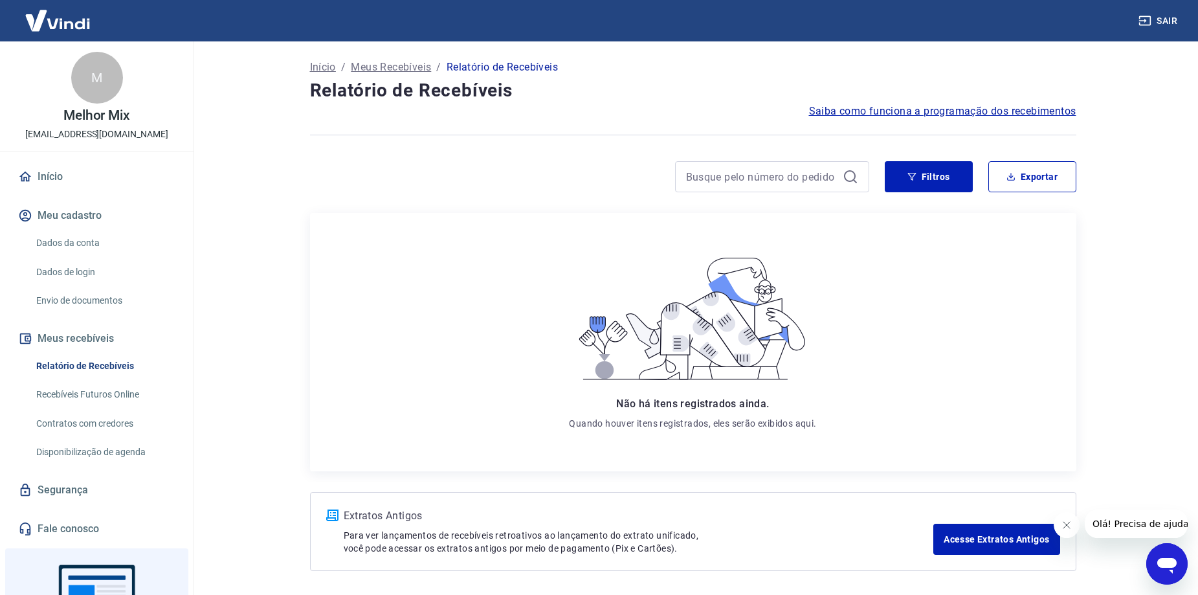
click at [63, 395] on link "Recebíveis Futuros Online" at bounding box center [104, 394] width 147 height 27
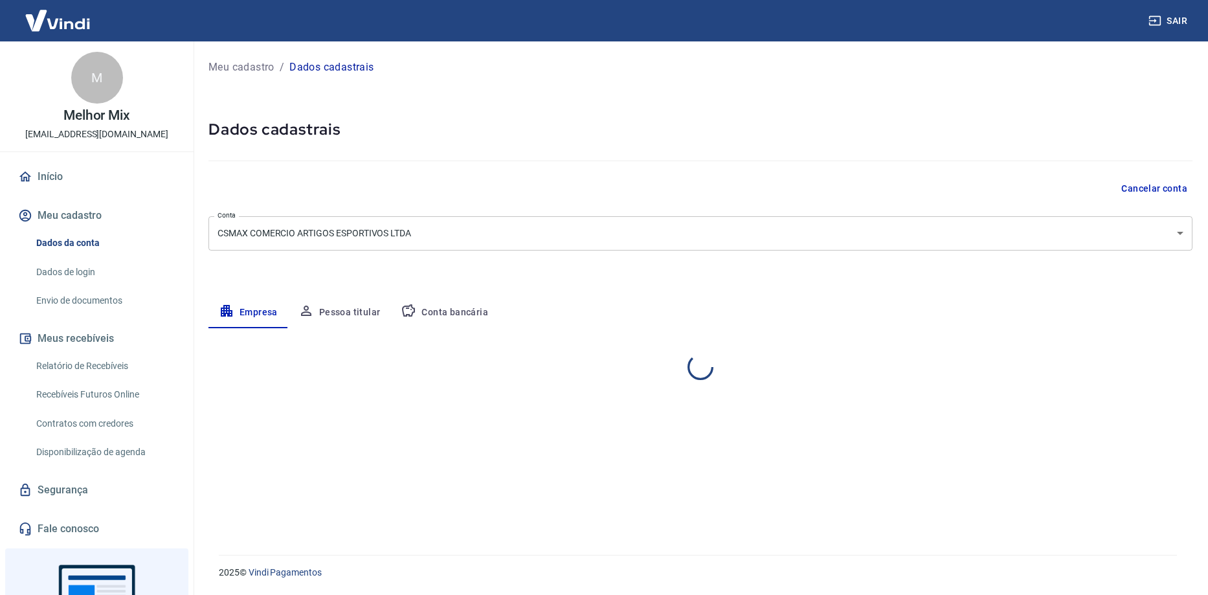
select select "RS"
select select "business"
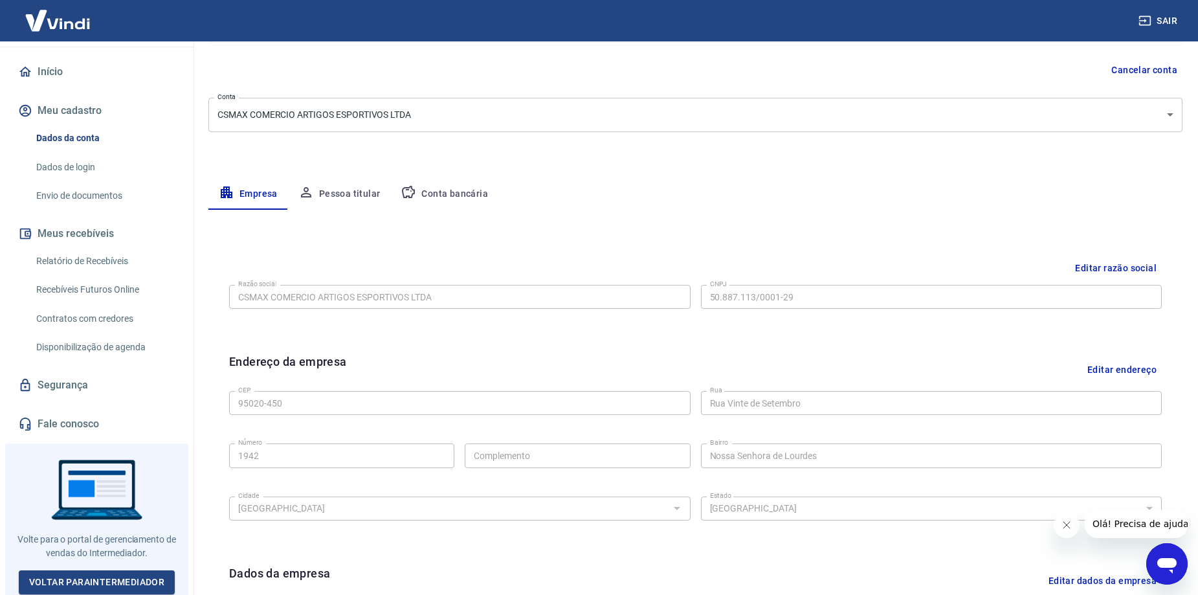
scroll to position [129, 0]
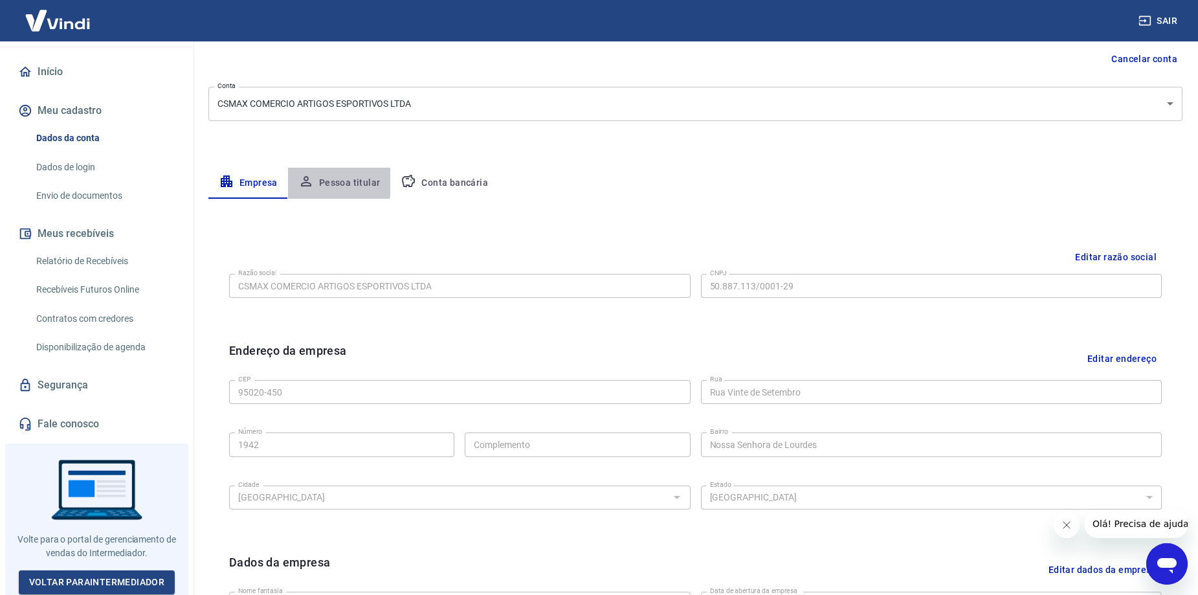
click at [323, 183] on button "Pessoa titular" at bounding box center [339, 183] width 103 height 31
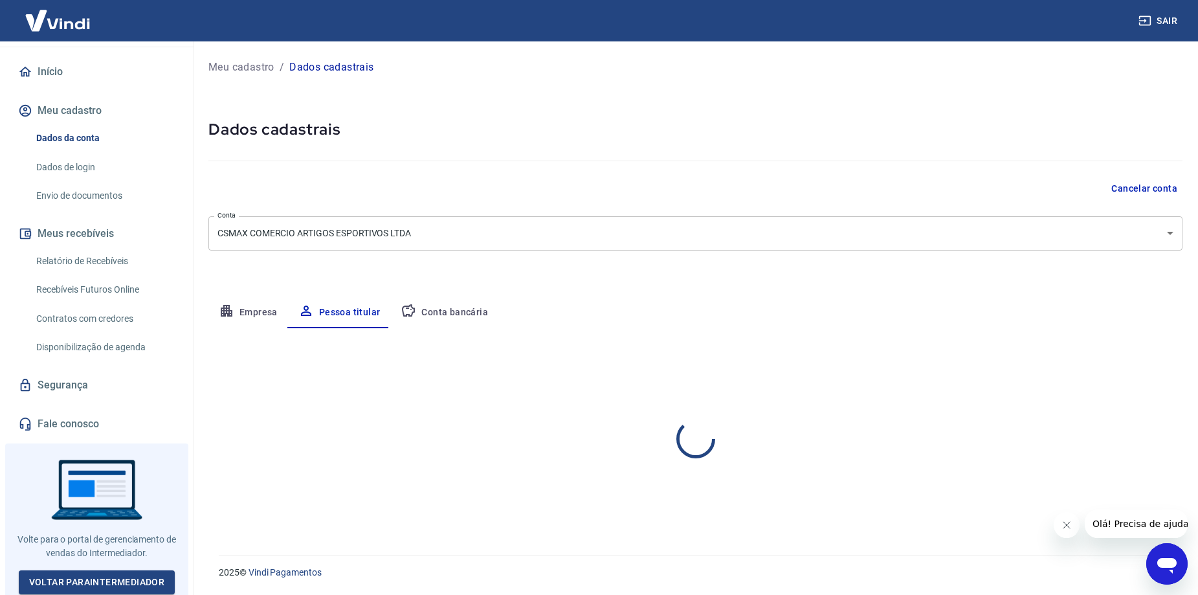
scroll to position [0, 0]
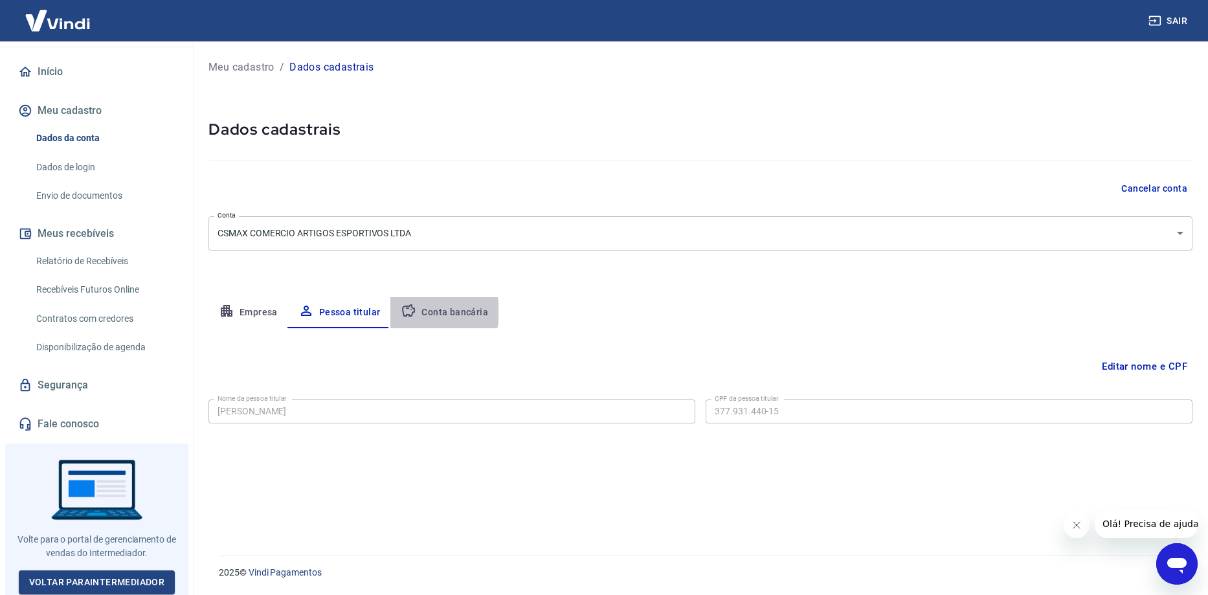
click at [418, 312] on button "Conta bancária" at bounding box center [444, 312] width 108 height 31
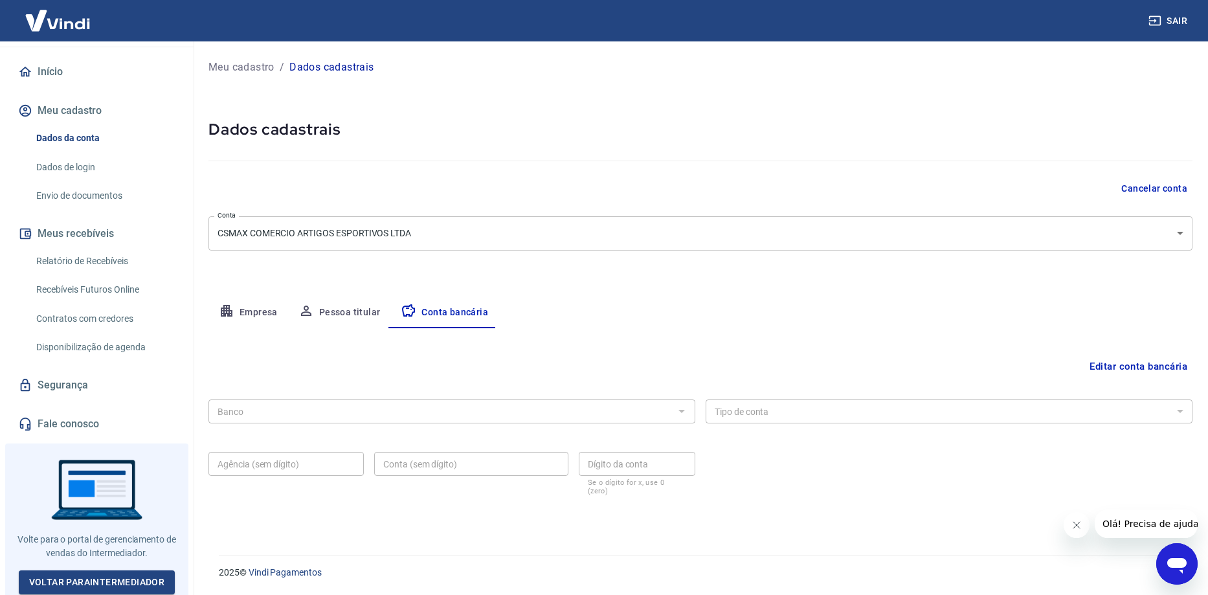
click at [678, 408] on div at bounding box center [680, 411] width 17 height 18
click at [227, 298] on button "Empresa" at bounding box center [248, 312] width 80 height 31
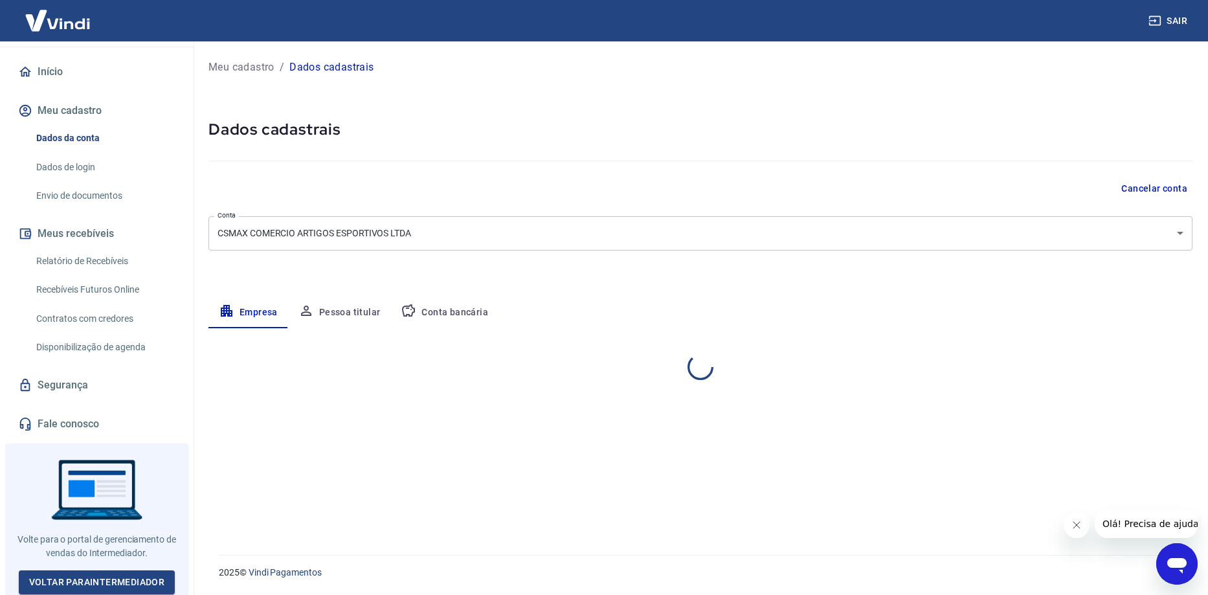
select select "RS"
select select "business"
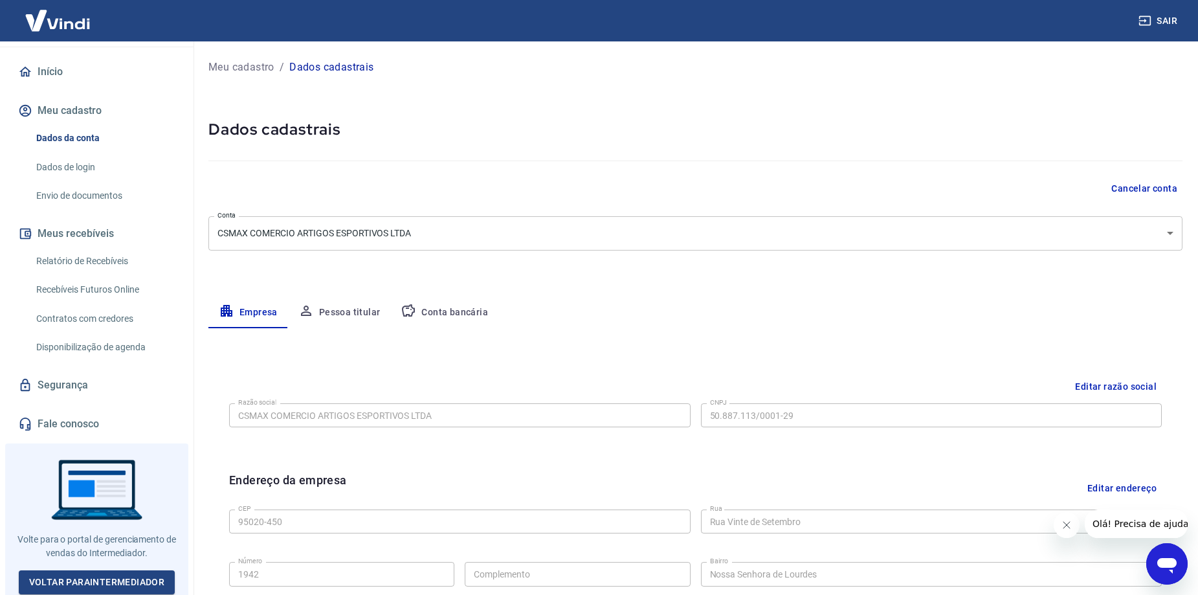
click at [56, 170] on link "Dados de login" at bounding box center [104, 167] width 147 height 27
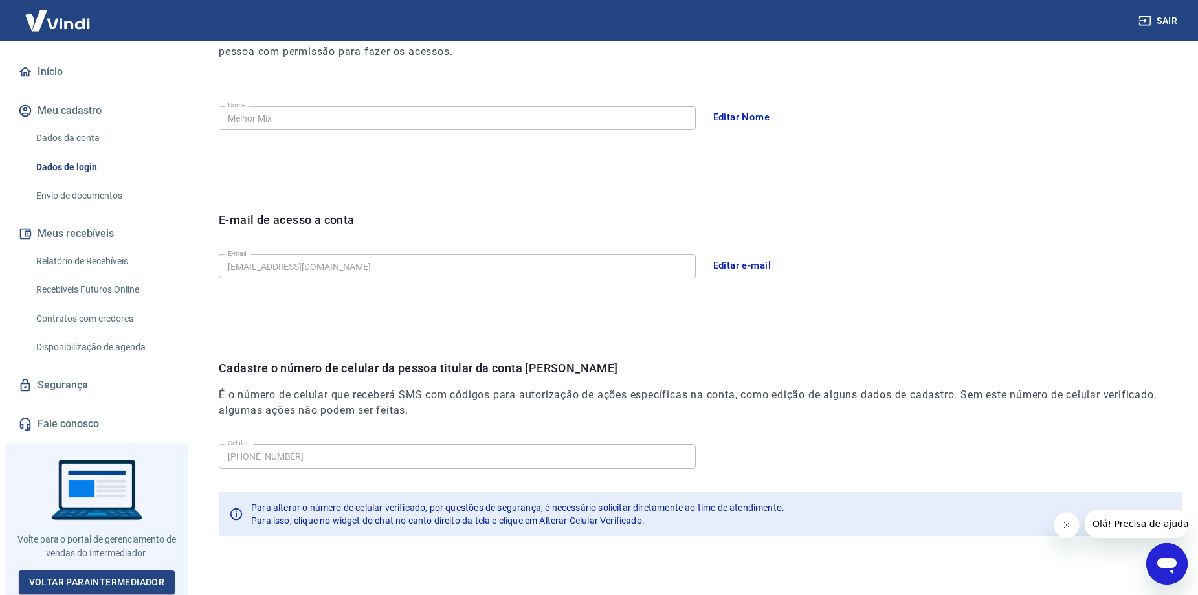
scroll to position [234, 0]
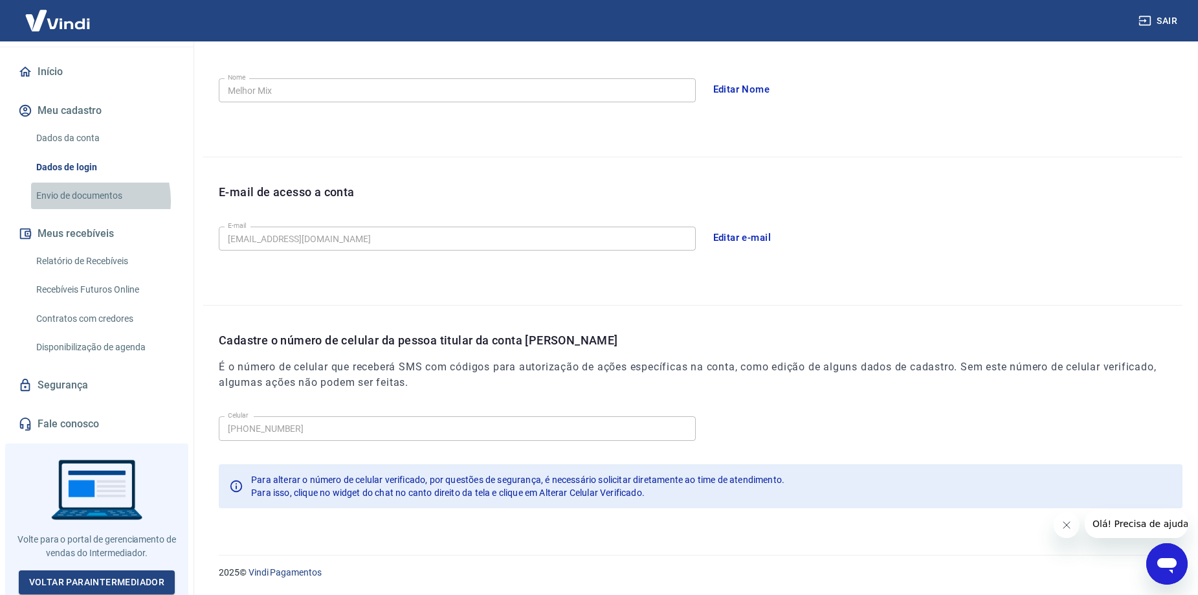
click at [75, 201] on link "Envio de documentos" at bounding box center [104, 196] width 147 height 27
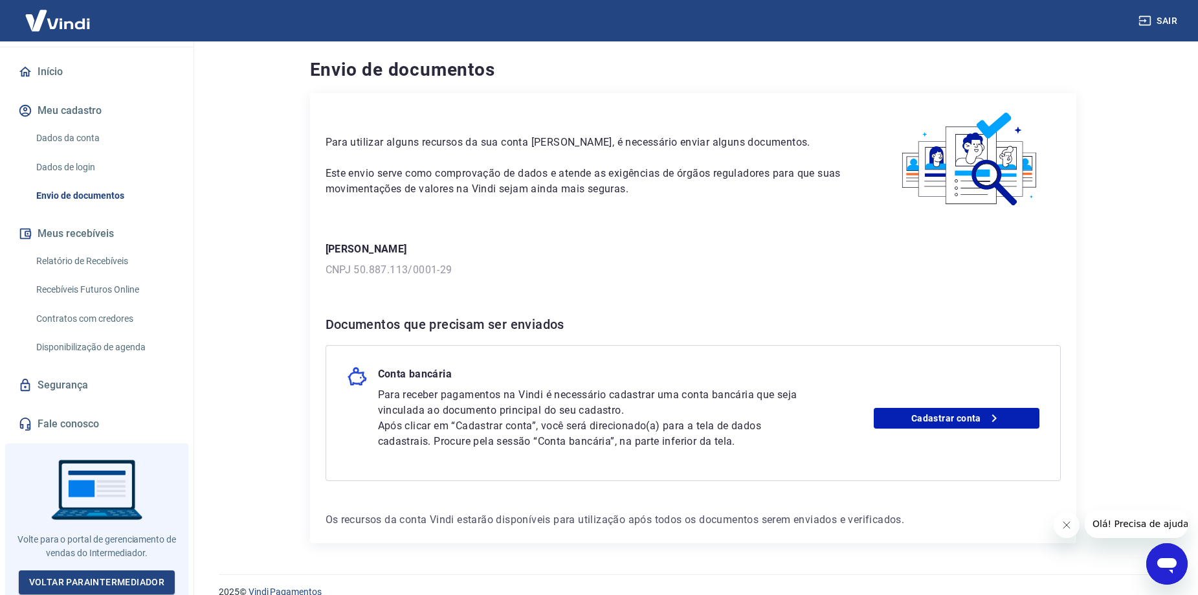
click at [60, 255] on link "Relatório de Recebíveis" at bounding box center [104, 261] width 147 height 27
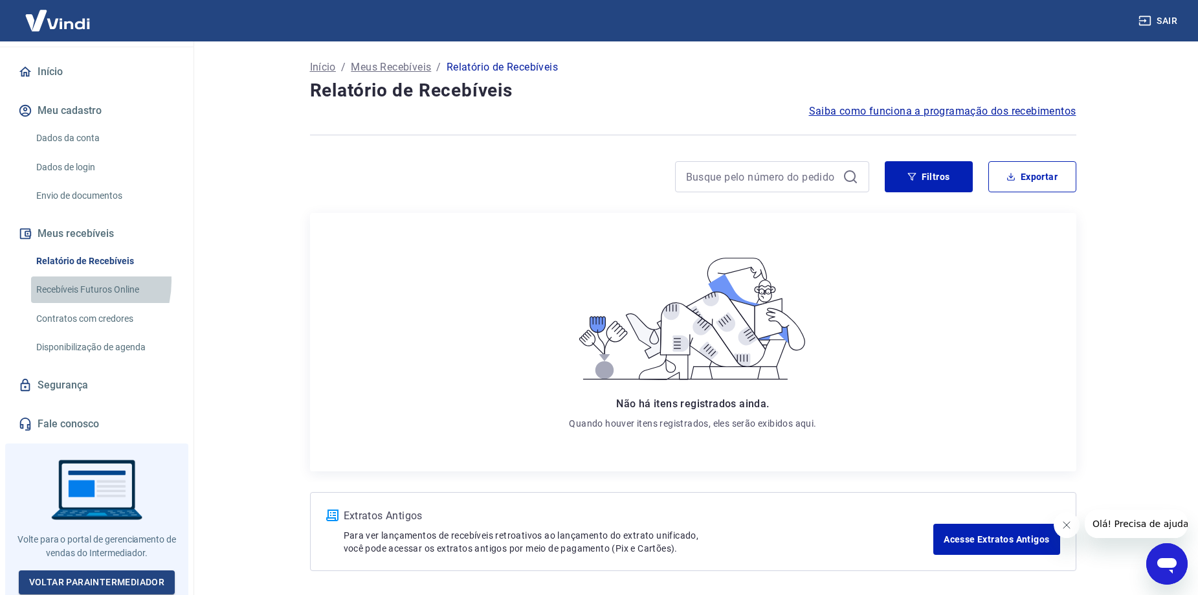
click at [66, 281] on link "Recebíveis Futuros Online" at bounding box center [104, 289] width 147 height 27
click at [60, 320] on link "Contratos com credores" at bounding box center [104, 318] width 147 height 27
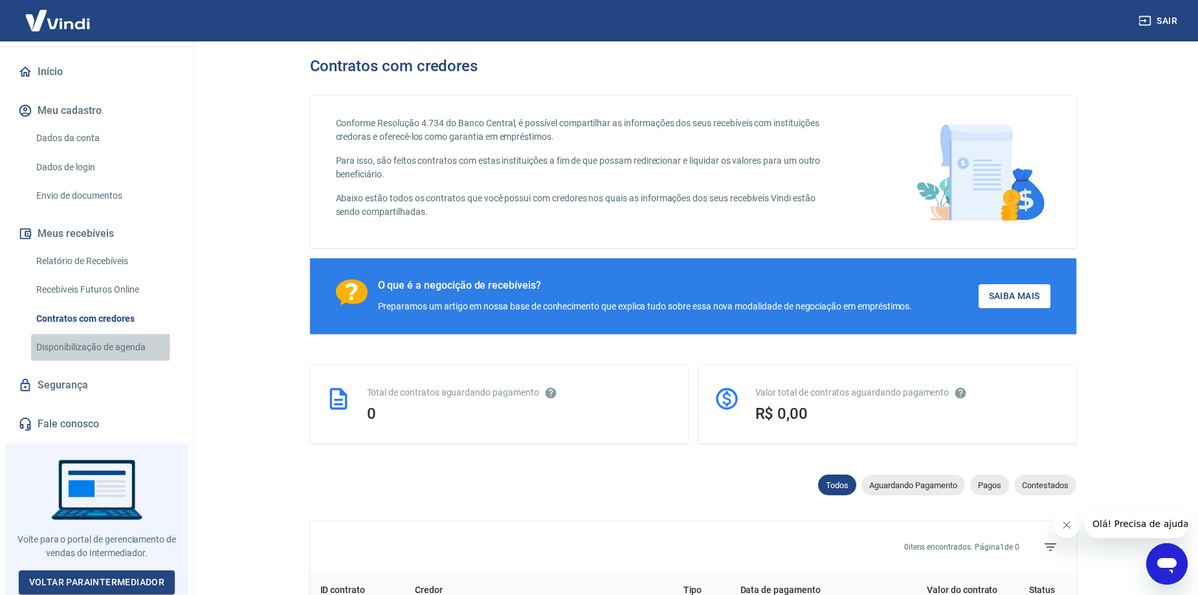
click at [45, 345] on link "Disponibilização de agenda" at bounding box center [104, 347] width 147 height 27
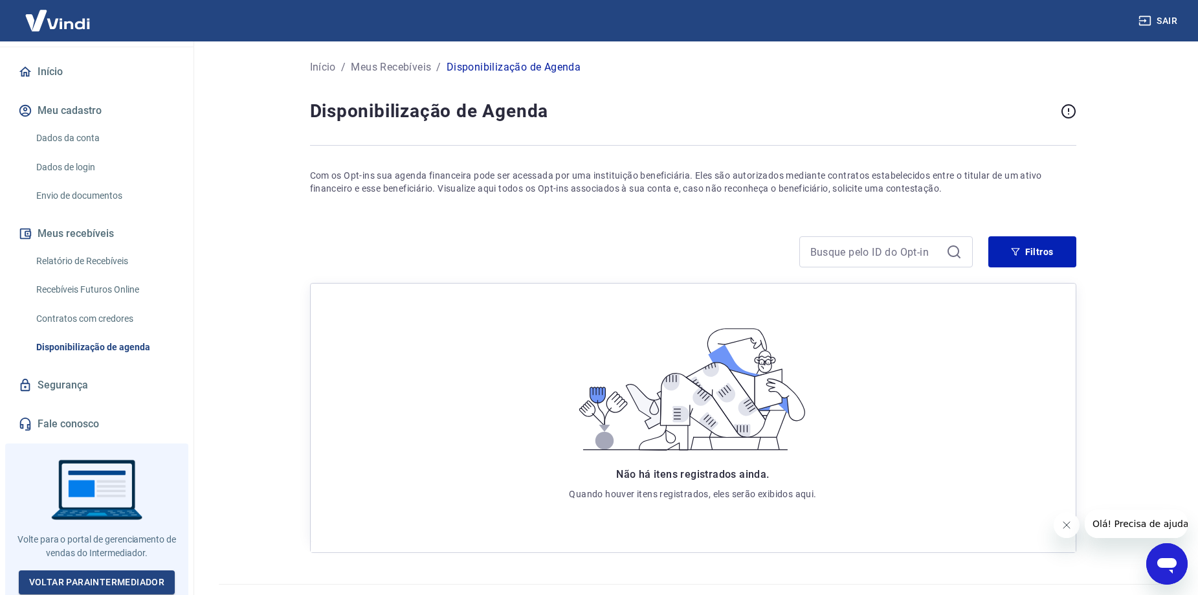
click at [38, 377] on link "Segurança" at bounding box center [97, 385] width 162 height 28
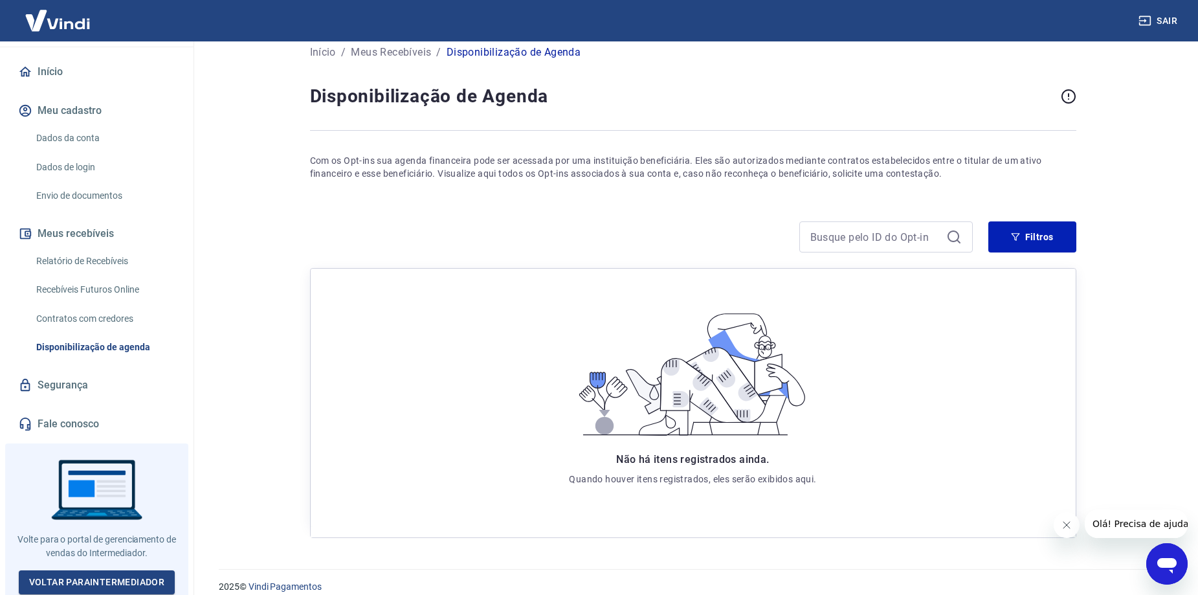
scroll to position [30, 0]
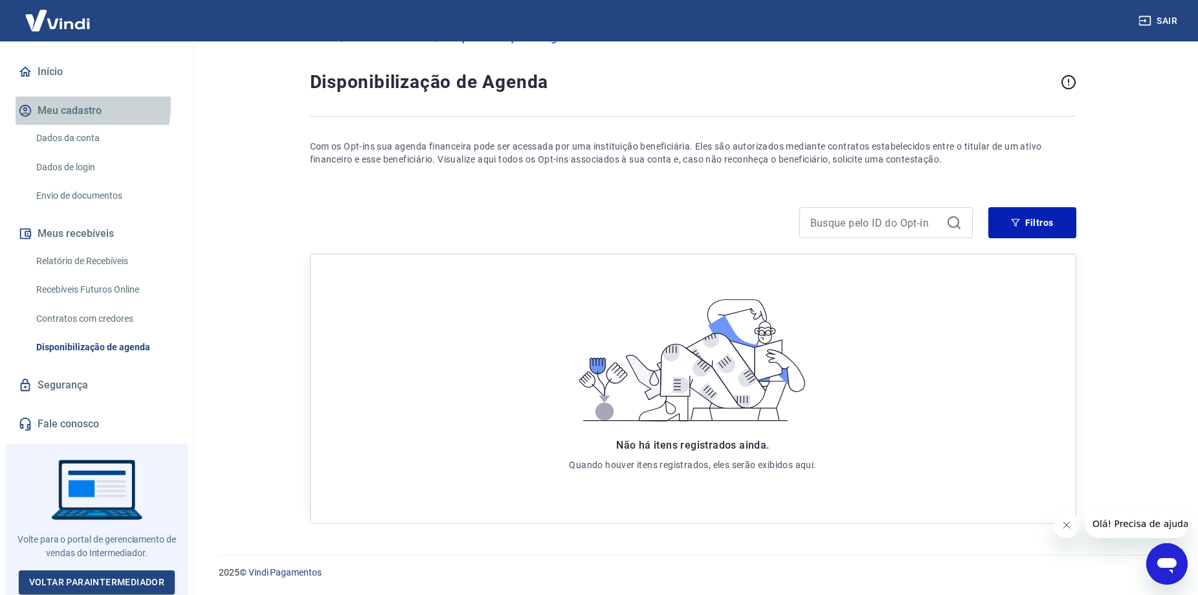
click at [55, 105] on button "Meu cadastro" at bounding box center [97, 110] width 162 height 28
click at [59, 69] on link "Início" at bounding box center [97, 72] width 162 height 28
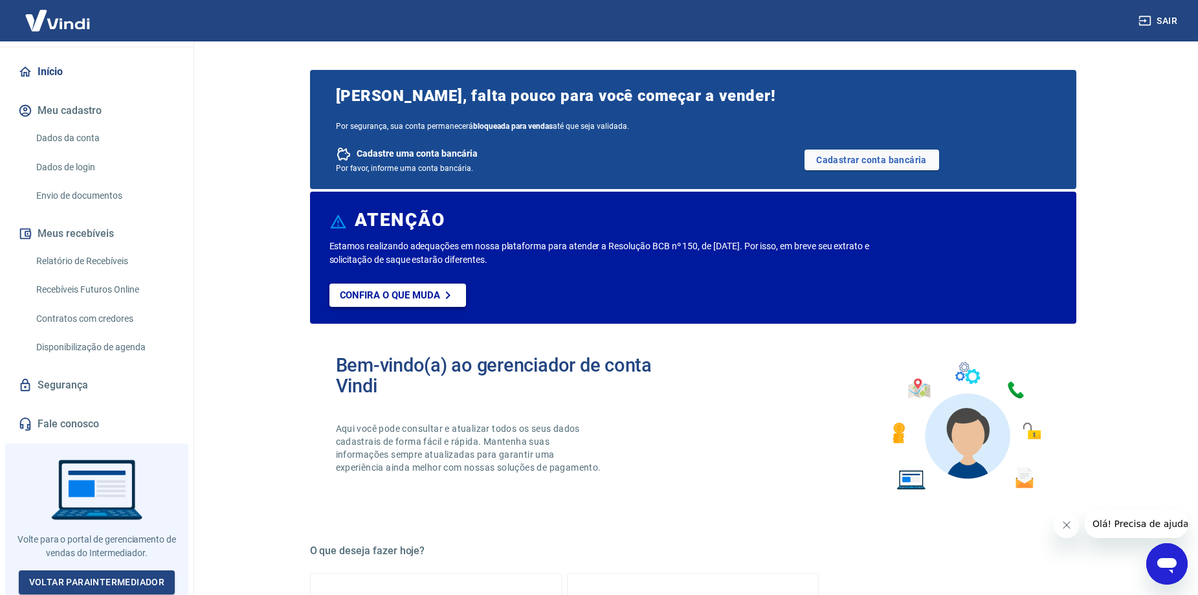
click at [373, 299] on p "Confira o que muda" at bounding box center [390, 295] width 100 height 12
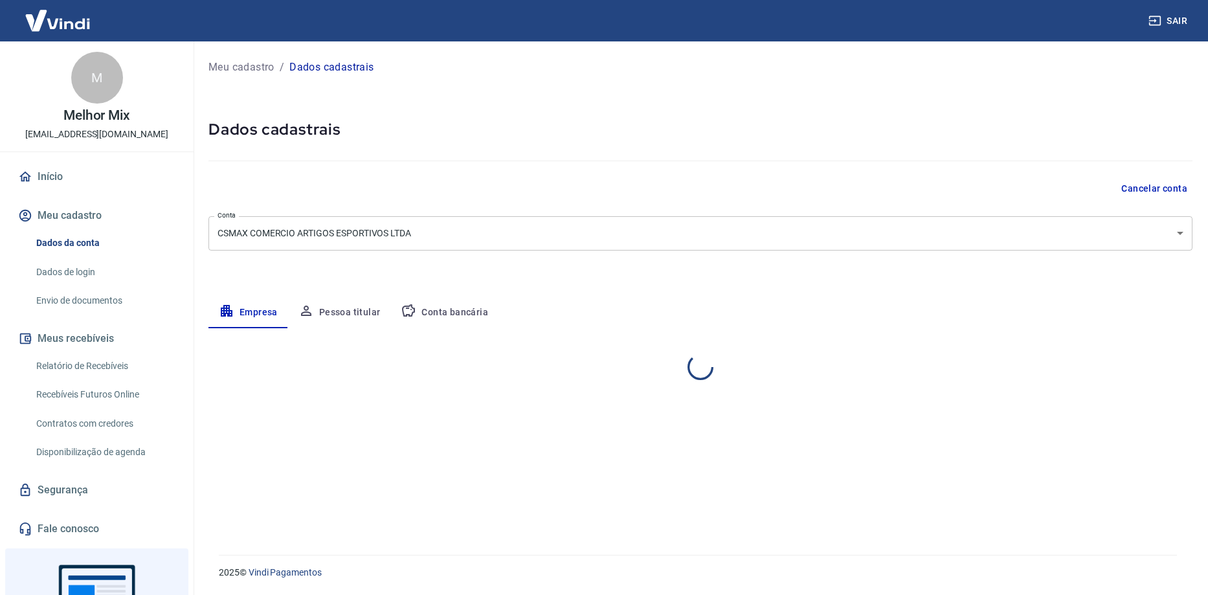
select select "RS"
select select "business"
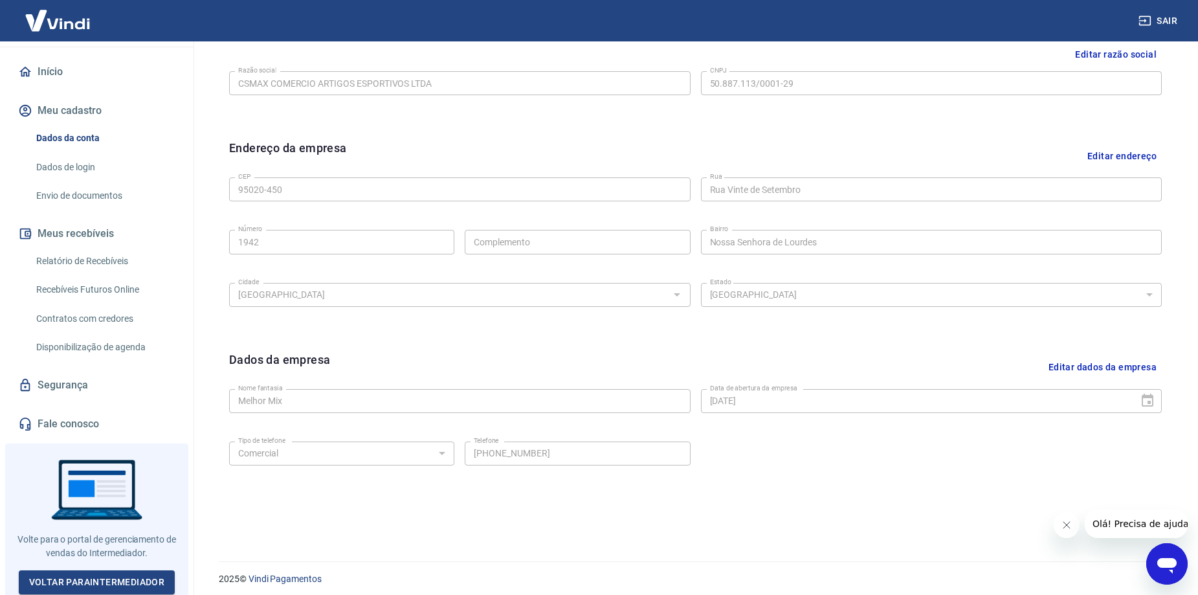
scroll to position [338, 0]
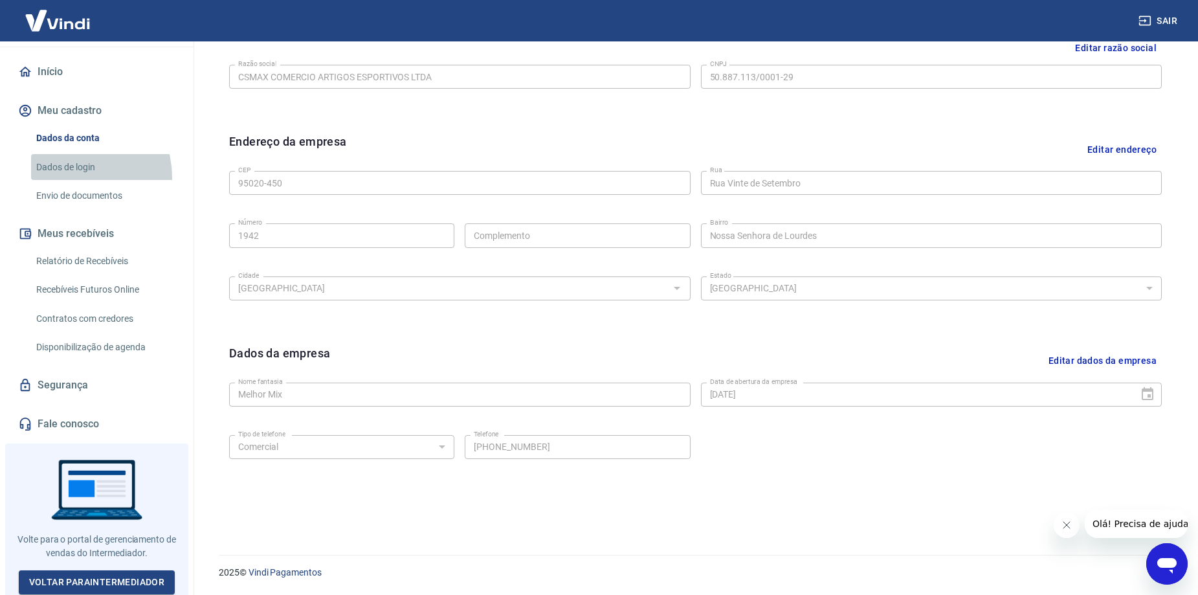
click at [68, 177] on link "Dados de login" at bounding box center [104, 167] width 147 height 27
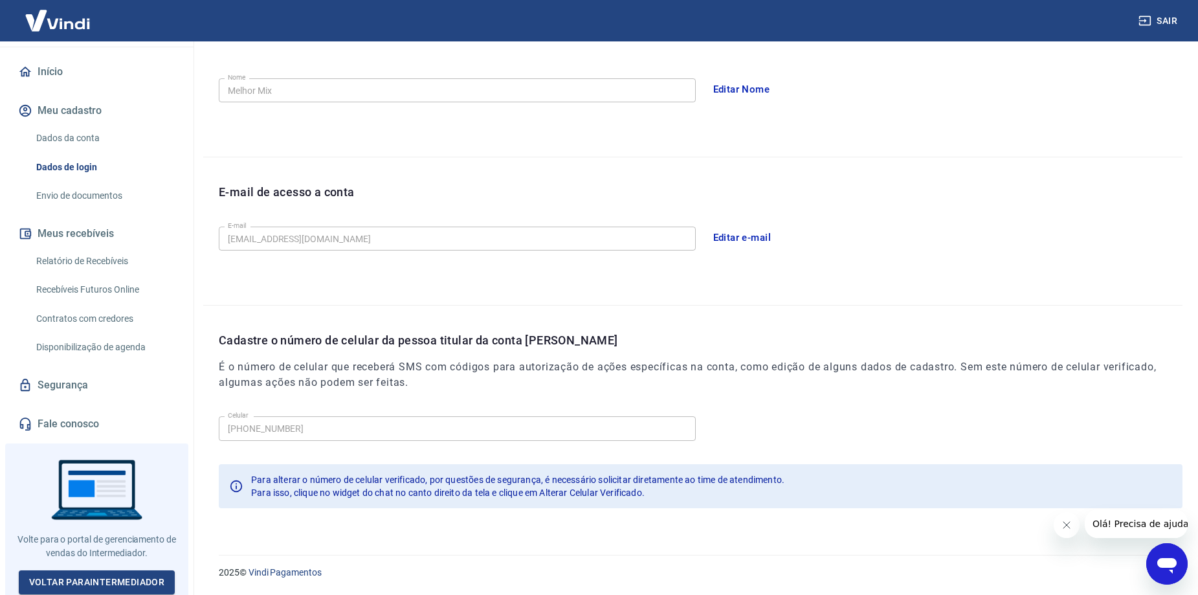
scroll to position [234, 0]
click at [728, 230] on button "Editar e-mail" at bounding box center [742, 237] width 72 height 27
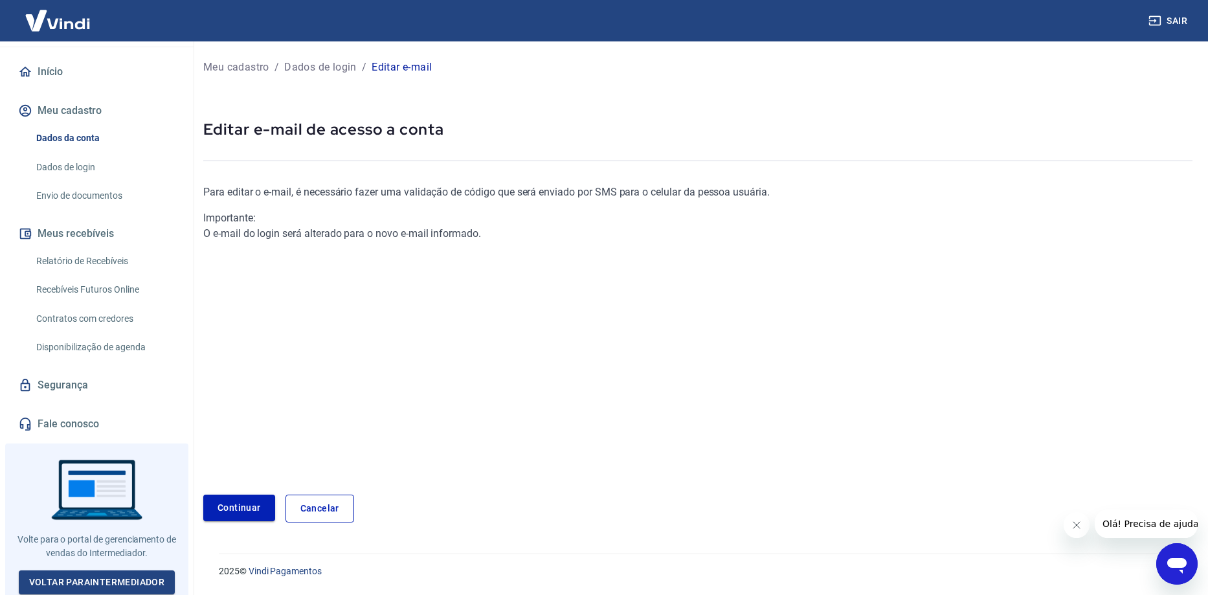
click at [243, 494] on div "Para editar o e-mail, é necessário fazer uma validação de código que será envia…" at bounding box center [697, 343] width 989 height 359
click at [243, 500] on link "Continuar" at bounding box center [239, 507] width 72 height 27
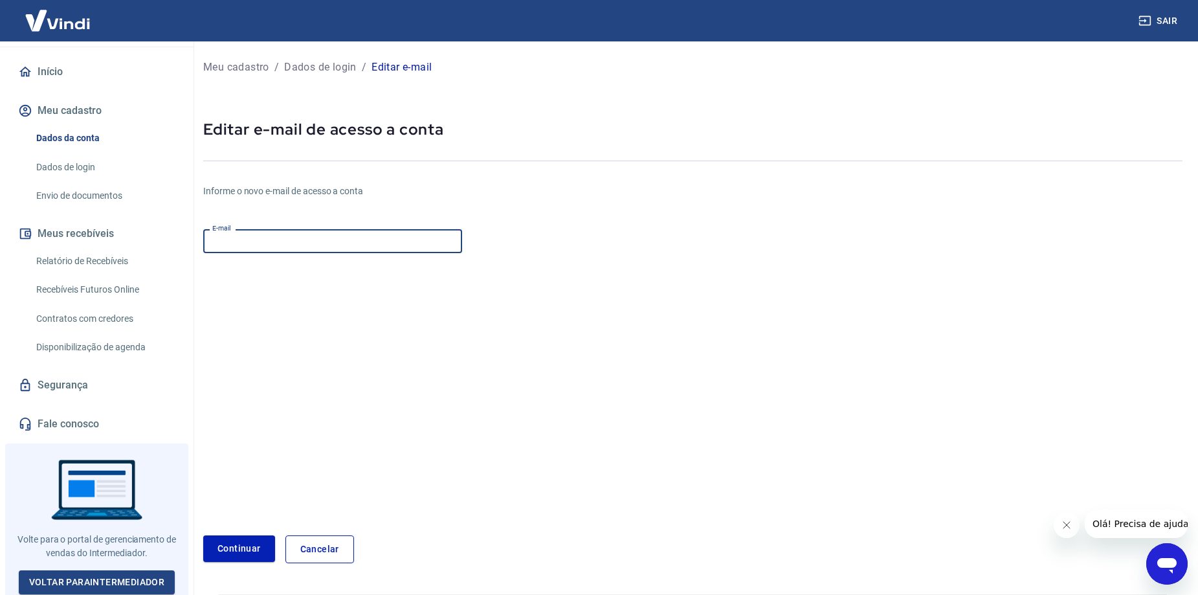
click at [289, 241] on input "E-mail" at bounding box center [332, 241] width 259 height 24
type input "[EMAIL_ADDRESS][DOMAIN_NAME]"
click at [237, 542] on button "Continuar" at bounding box center [239, 548] width 72 height 27
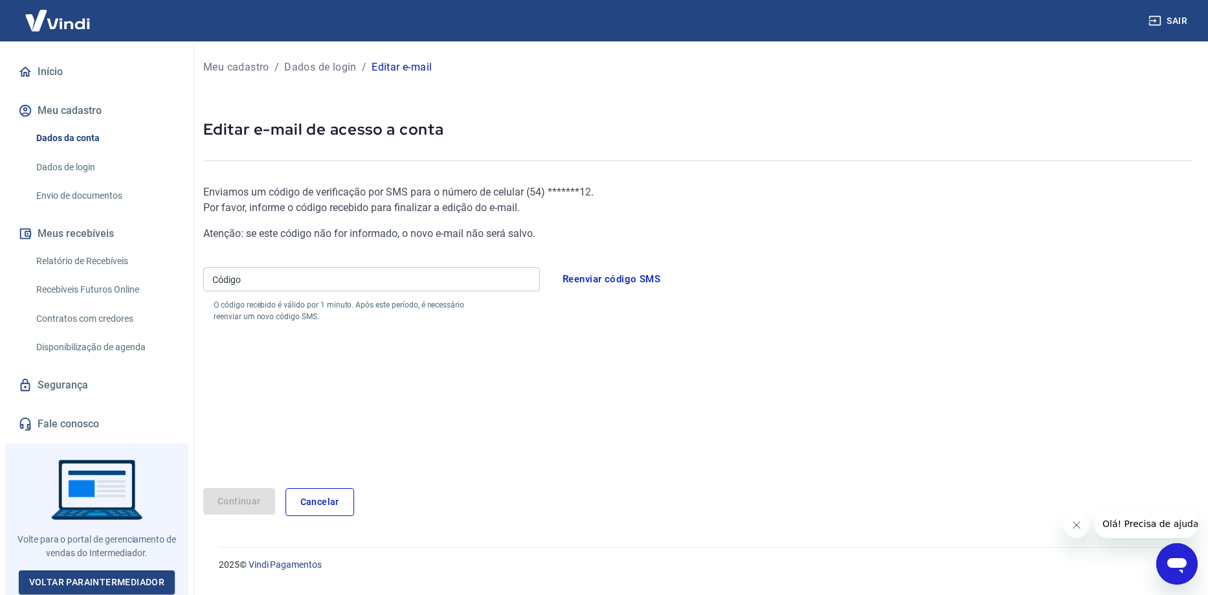
click at [279, 278] on input "Código" at bounding box center [371, 279] width 337 height 24
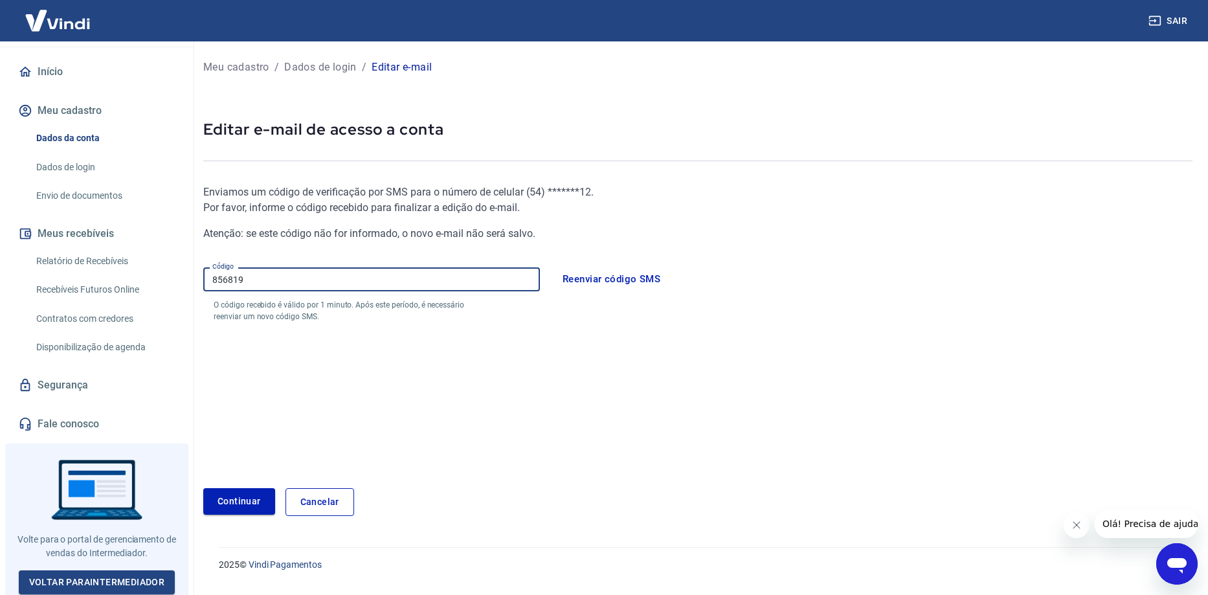
type input "856819"
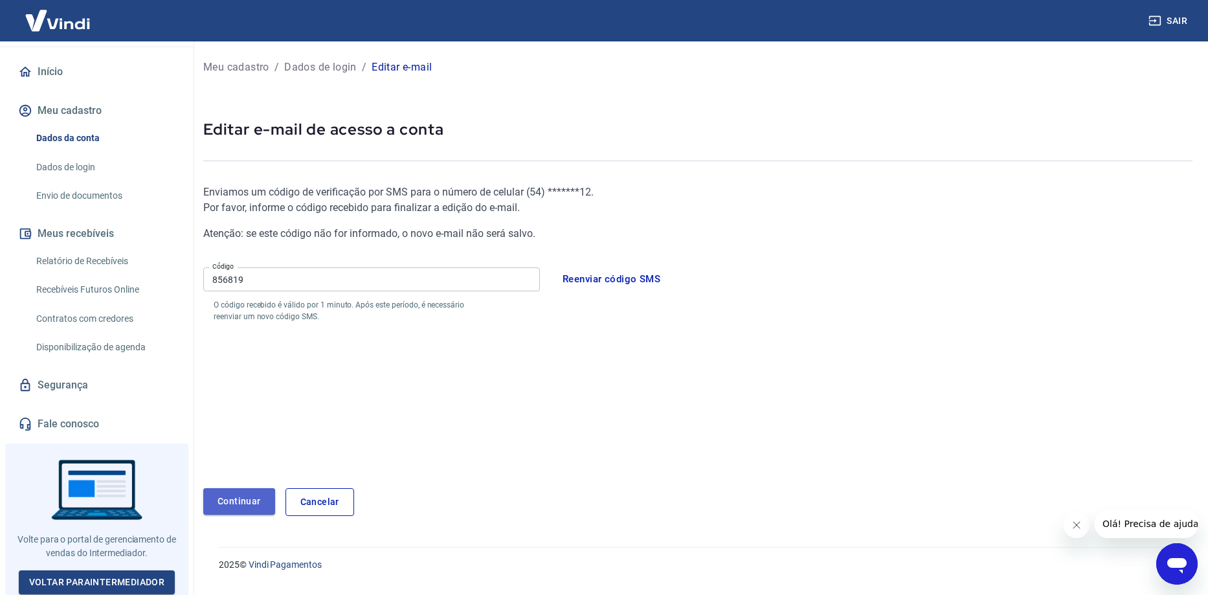
click at [225, 504] on button "Continuar" at bounding box center [239, 501] width 72 height 27
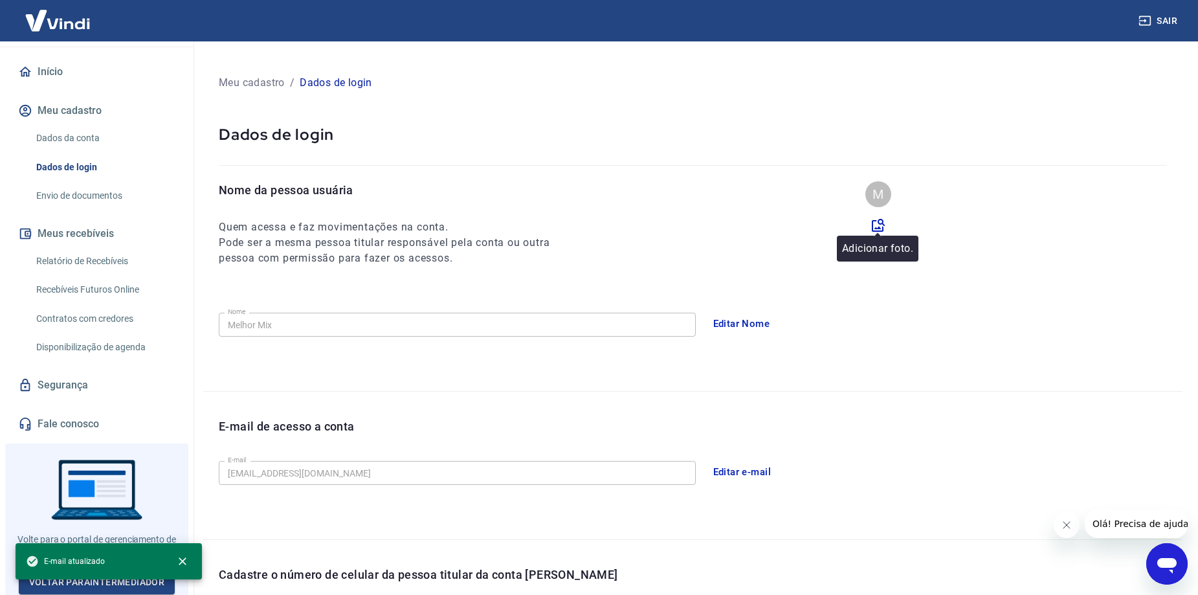
click at [878, 223] on icon at bounding box center [879, 225] width 16 height 16
click at [0, 0] on input "file" at bounding box center [0, 0] width 0 height 0
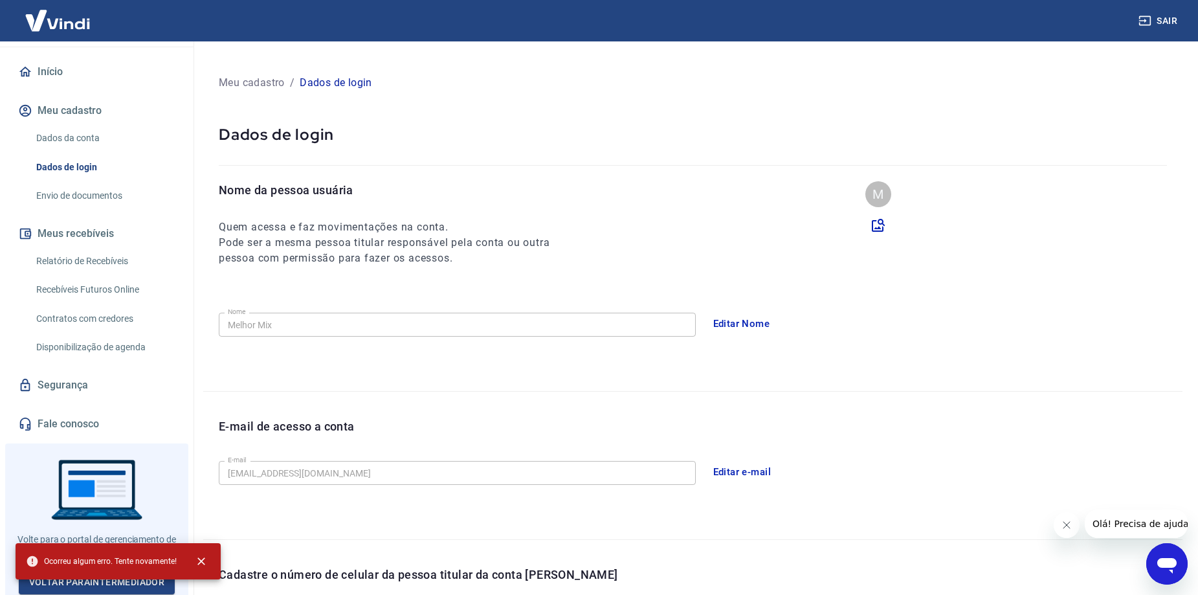
click at [879, 221] on icon at bounding box center [878, 225] width 13 height 13
click at [0, 0] on input "file" at bounding box center [0, 0] width 0 height 0
click at [55, 77] on link "Início" at bounding box center [97, 72] width 162 height 28
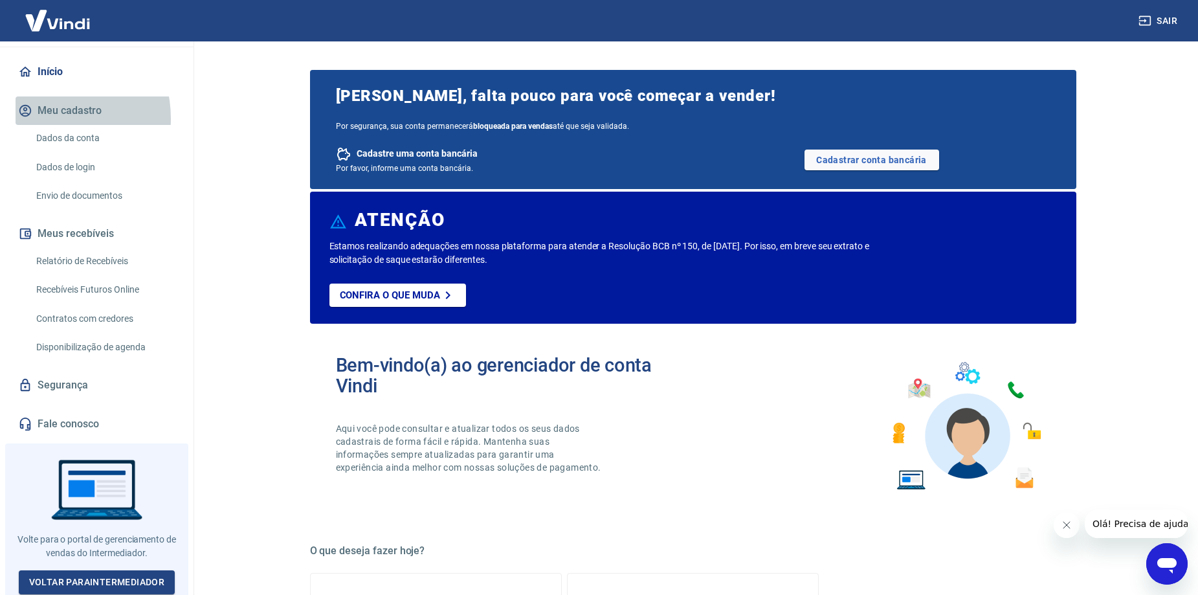
drag, startPoint x: 43, startPoint y: 118, endPoint x: 43, endPoint y: 129, distance: 11.0
click at [43, 121] on button "Meu cadastro" at bounding box center [97, 110] width 162 height 28
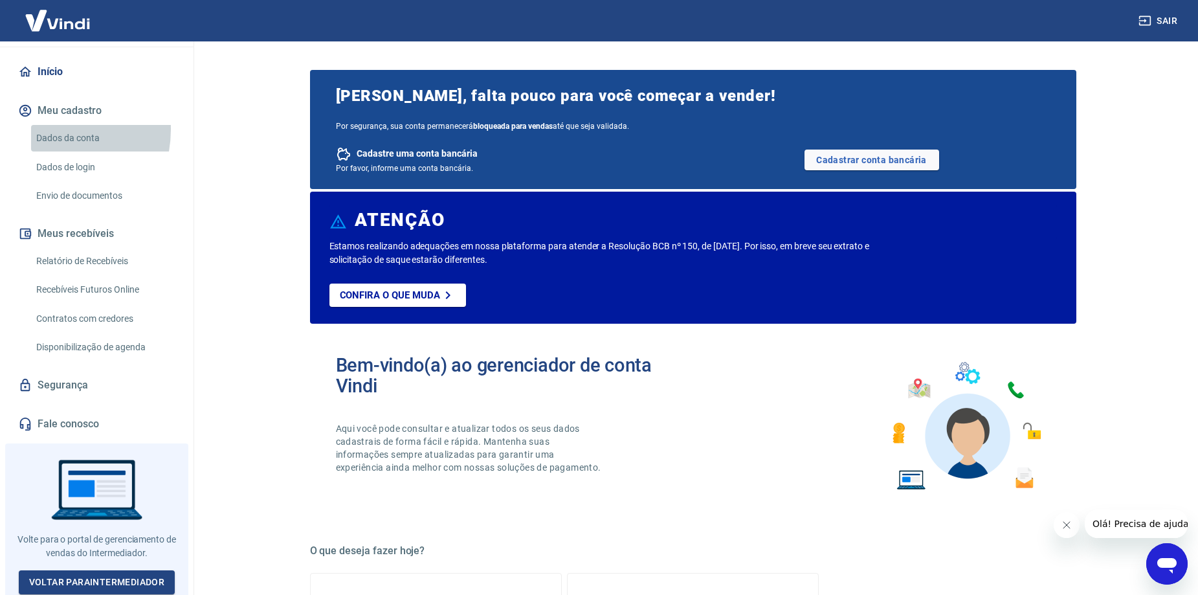
click at [43, 129] on link "Dados da conta" at bounding box center [104, 138] width 147 height 27
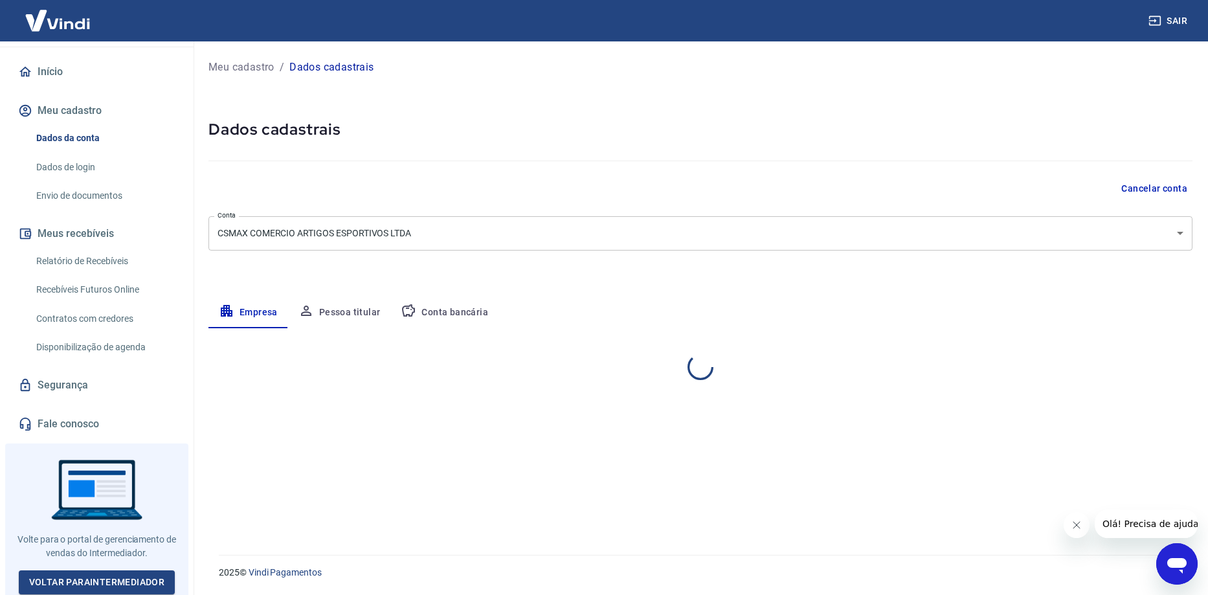
select select "RS"
select select "business"
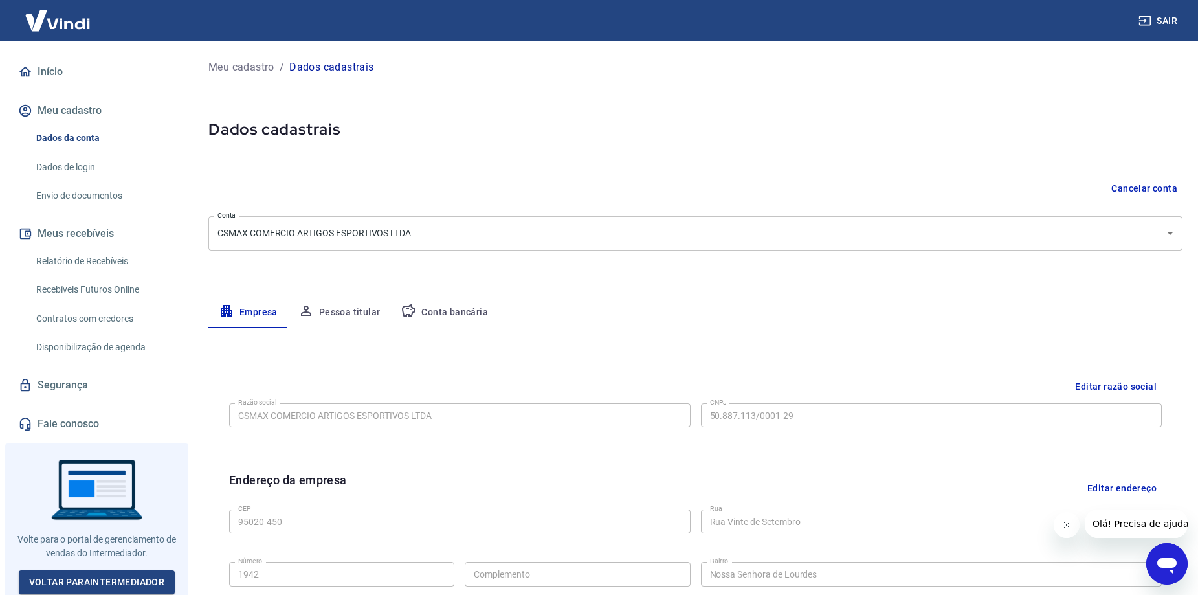
click at [38, 107] on button "Meu cadastro" at bounding box center [97, 110] width 162 height 28
drag, startPoint x: 39, startPoint y: 107, endPoint x: 50, endPoint y: 107, distance: 10.4
click at [42, 107] on button "Meu cadastro" at bounding box center [97, 110] width 162 height 28
click at [55, 108] on button "Meu cadastro" at bounding box center [97, 110] width 162 height 28
click at [49, 135] on link "Dados da conta" at bounding box center [104, 138] width 147 height 27
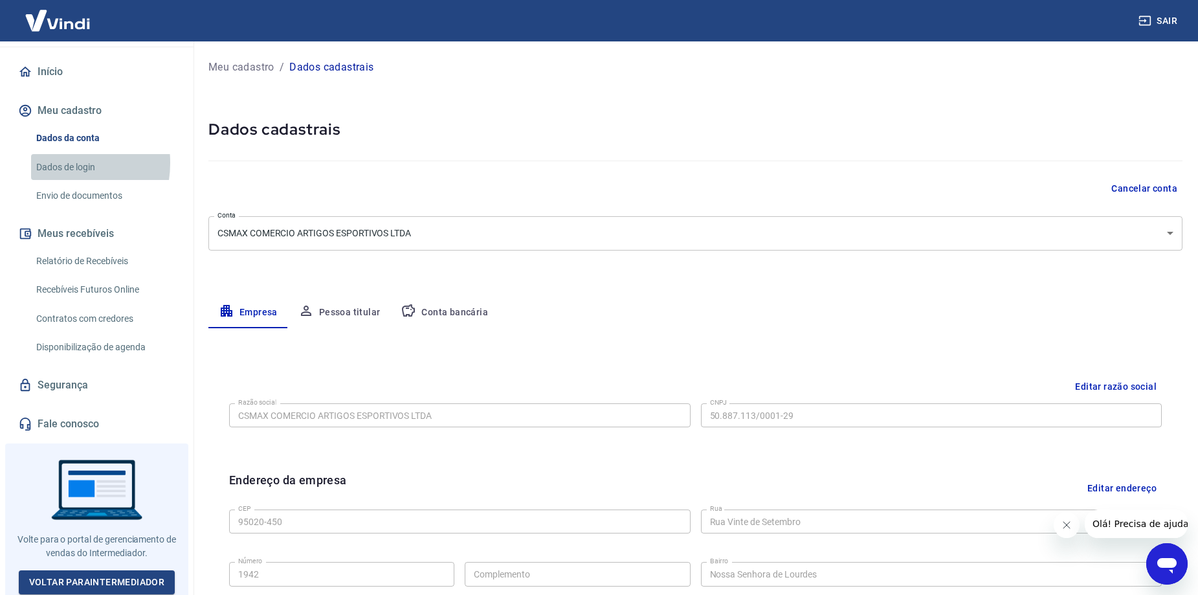
click at [56, 163] on link "Dados de login" at bounding box center [104, 167] width 147 height 27
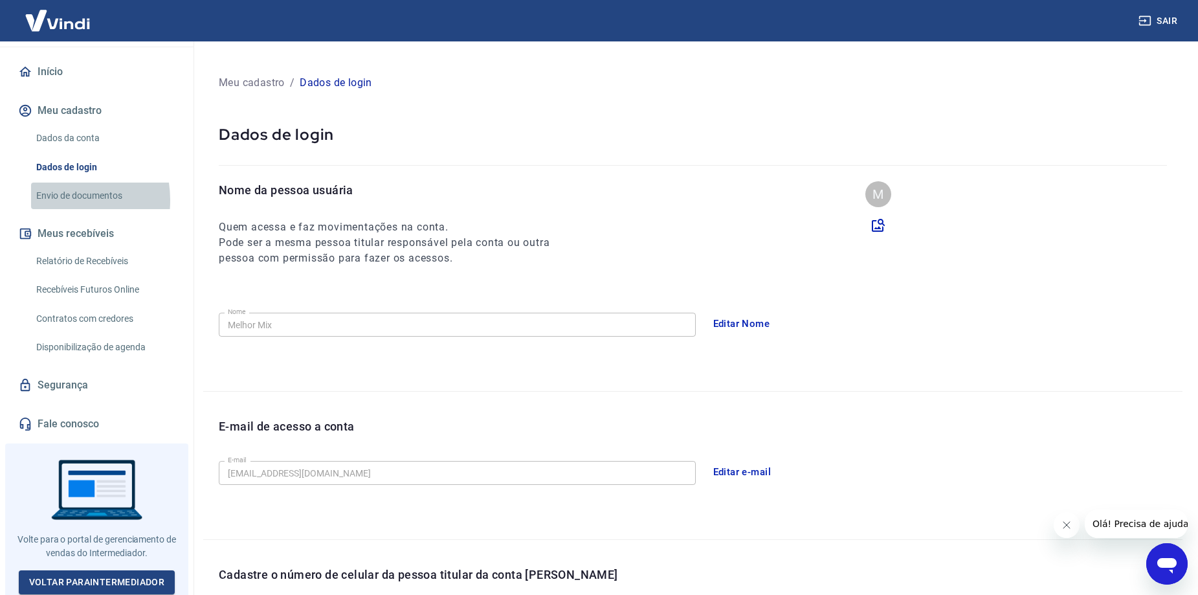
click at [52, 200] on link "Envio de documentos" at bounding box center [104, 196] width 147 height 27
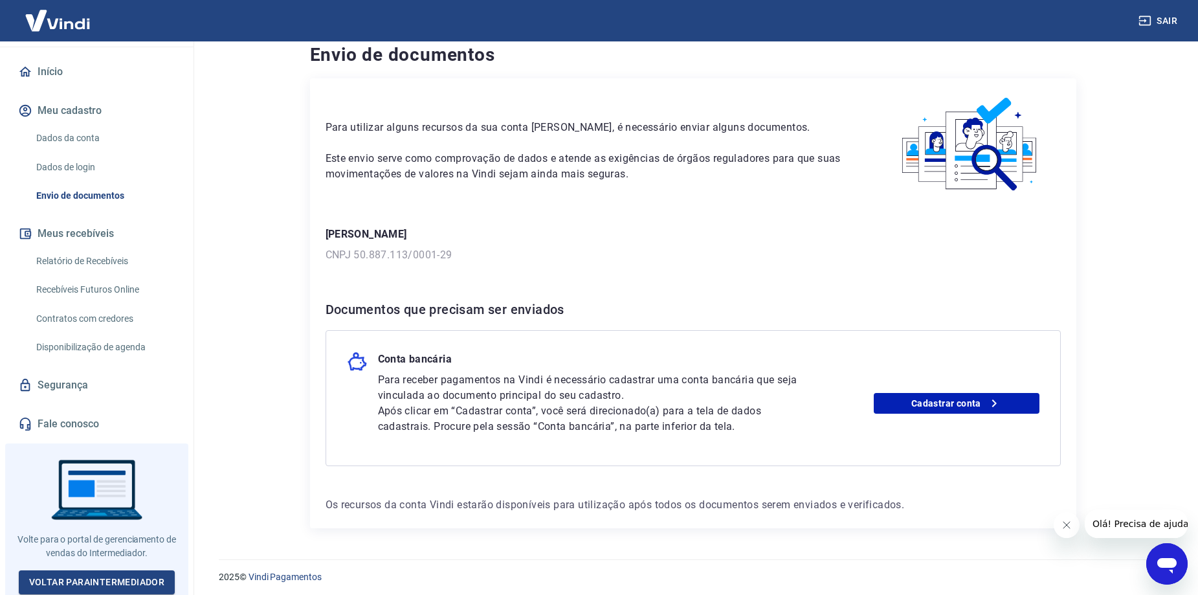
scroll to position [19, 0]
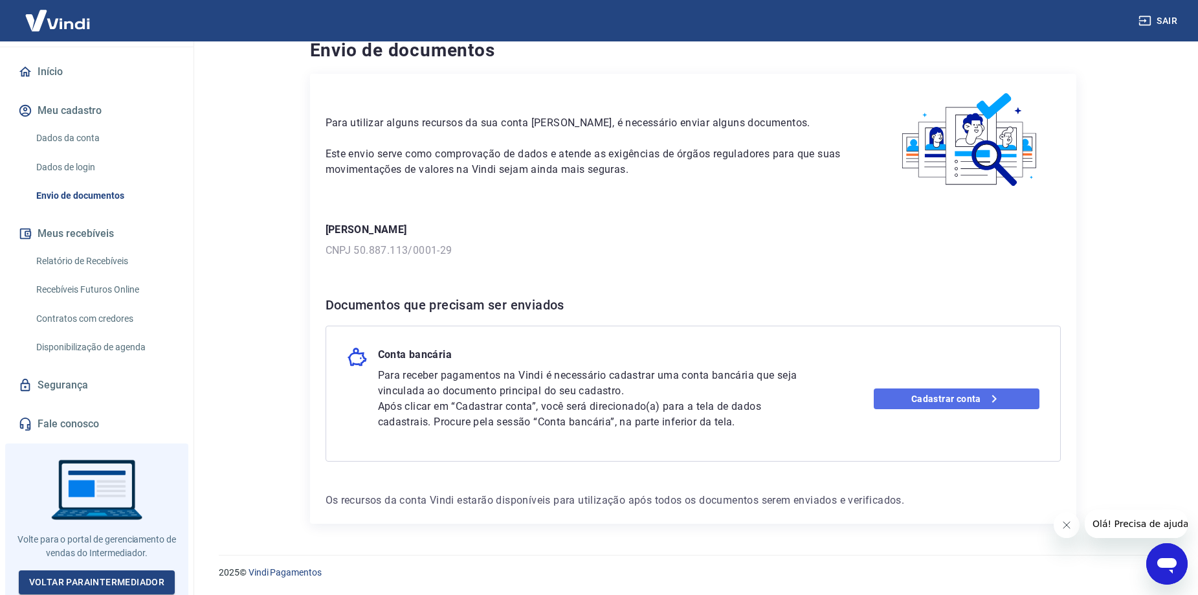
click at [921, 403] on link "Cadastrar conta" at bounding box center [957, 398] width 166 height 21
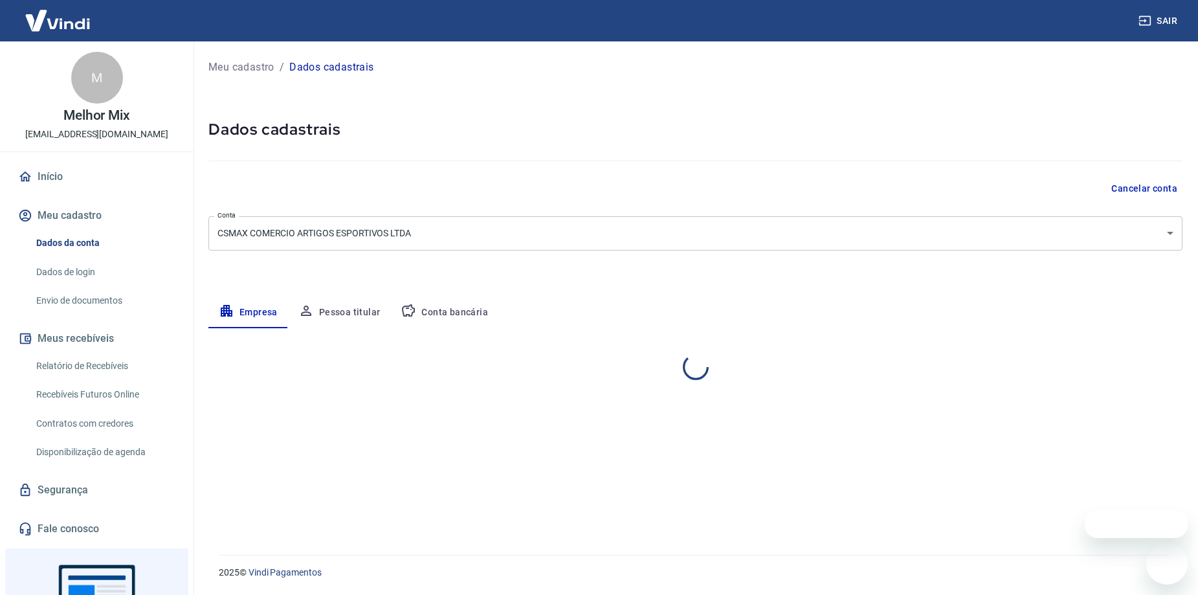
select select "RS"
select select "business"
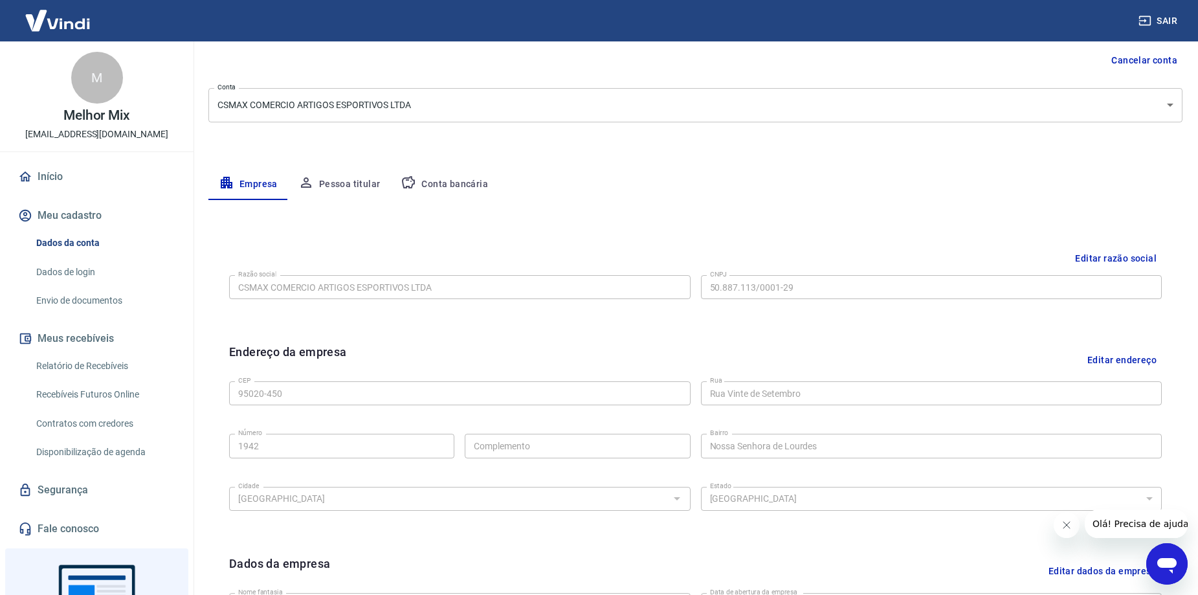
scroll to position [129, 0]
click at [439, 187] on button "Conta bancária" at bounding box center [444, 183] width 108 height 31
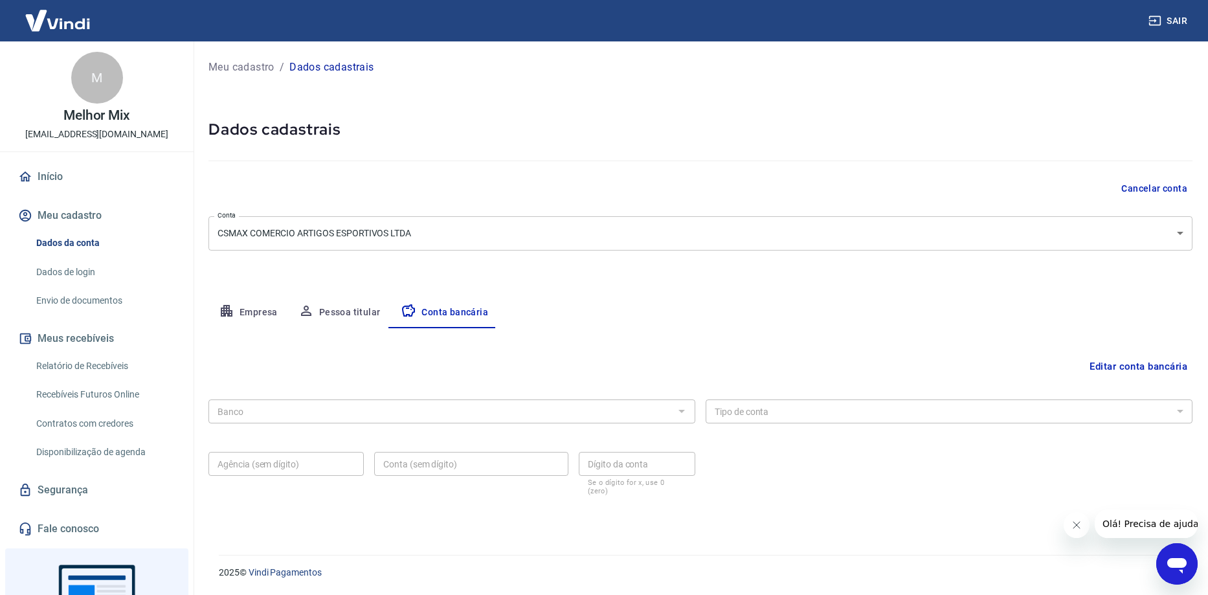
click at [1116, 375] on button "Editar conta bancária" at bounding box center [1138, 366] width 108 height 25
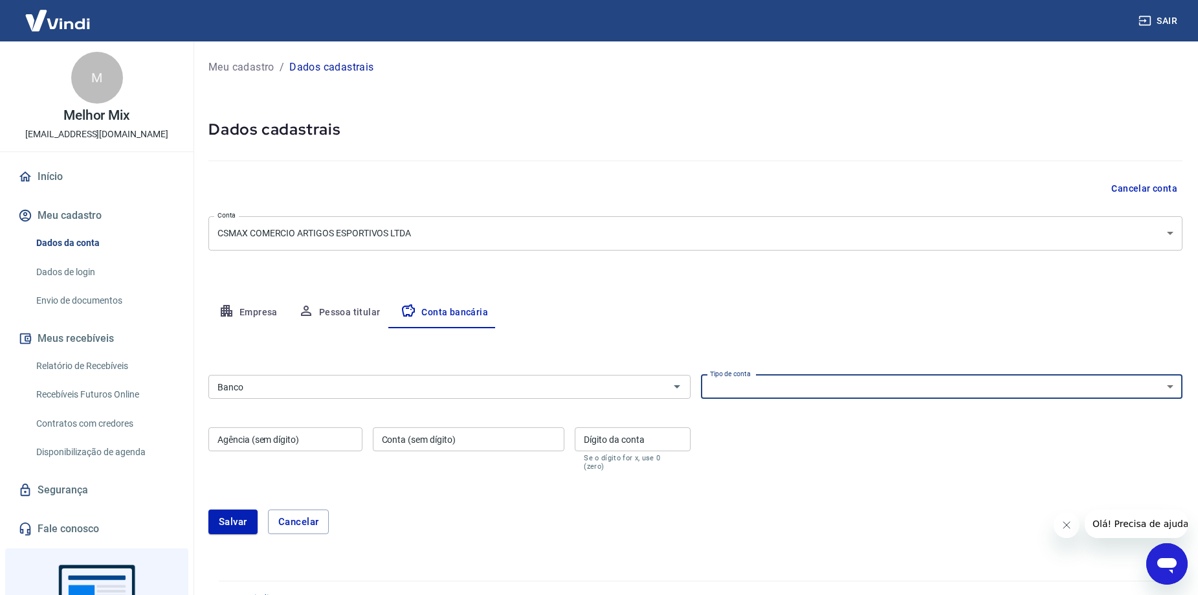
click at [936, 384] on select "Conta Corrente Conta Poupança" at bounding box center [942, 387] width 482 height 24
click at [937, 384] on select "Conta Corrente Conta Poupança" at bounding box center [942, 387] width 482 height 24
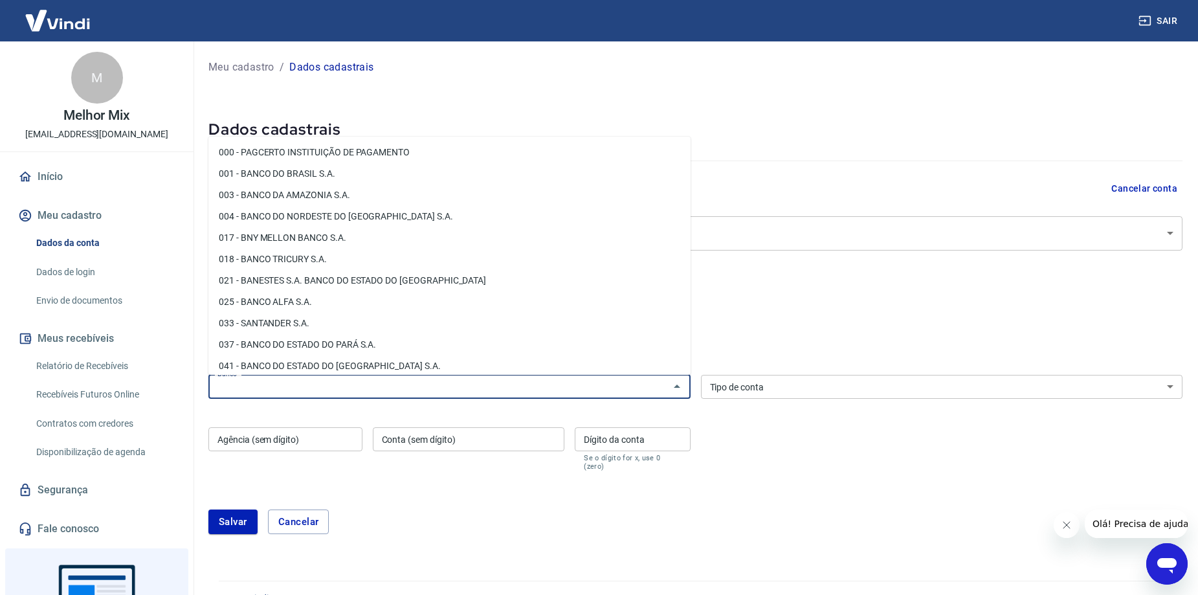
click at [507, 381] on input "Banco" at bounding box center [438, 387] width 453 height 16
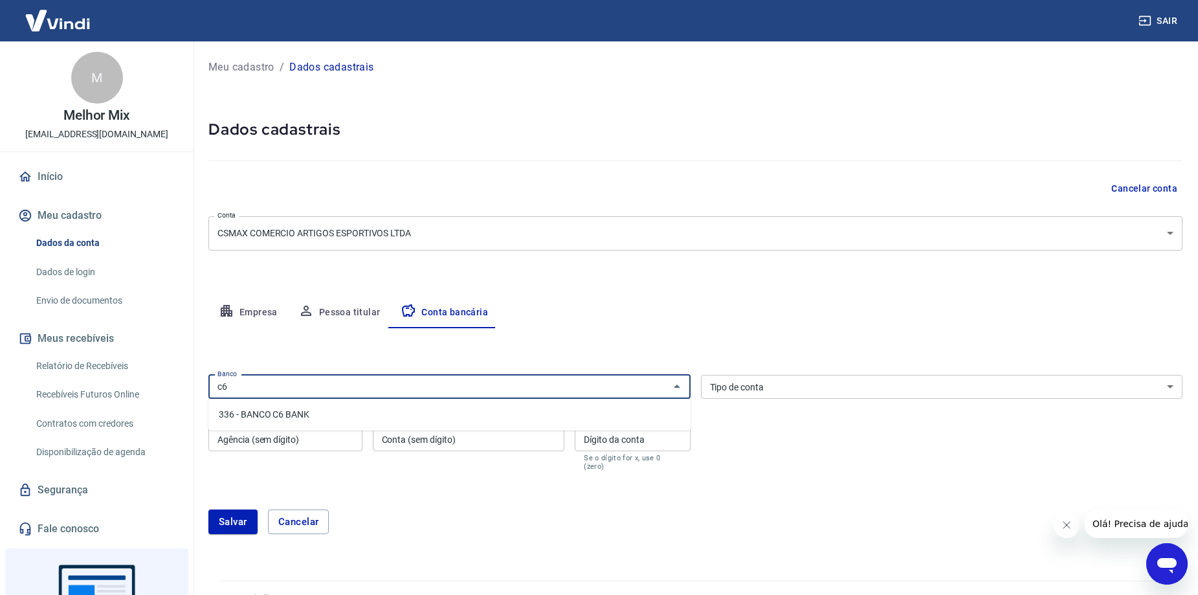
click at [334, 416] on li "336 - BANCO C6 BANK" at bounding box center [449, 414] width 482 height 21
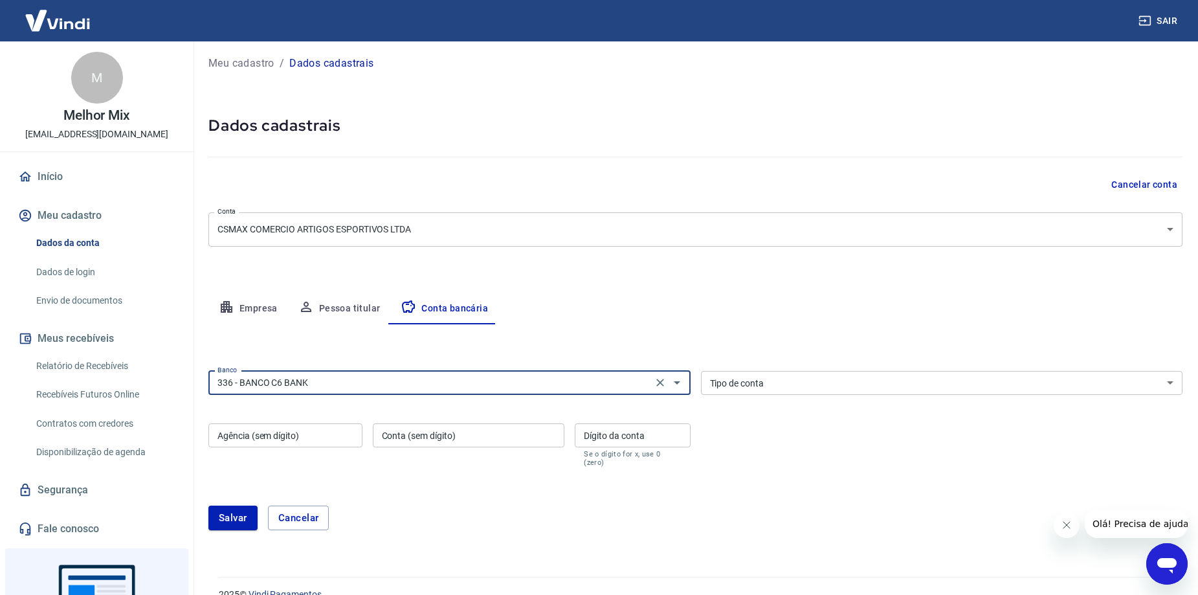
scroll to position [17, 0]
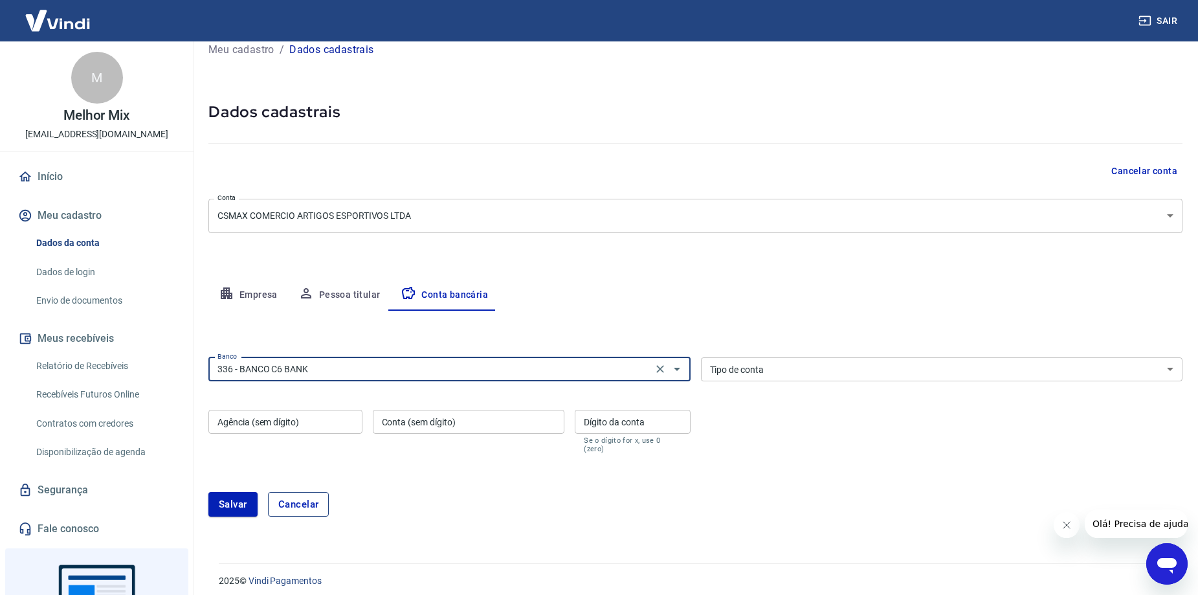
type input "336 - BANCO C6 BANK"
click at [302, 492] on button "Cancelar" at bounding box center [298, 504] width 61 height 25
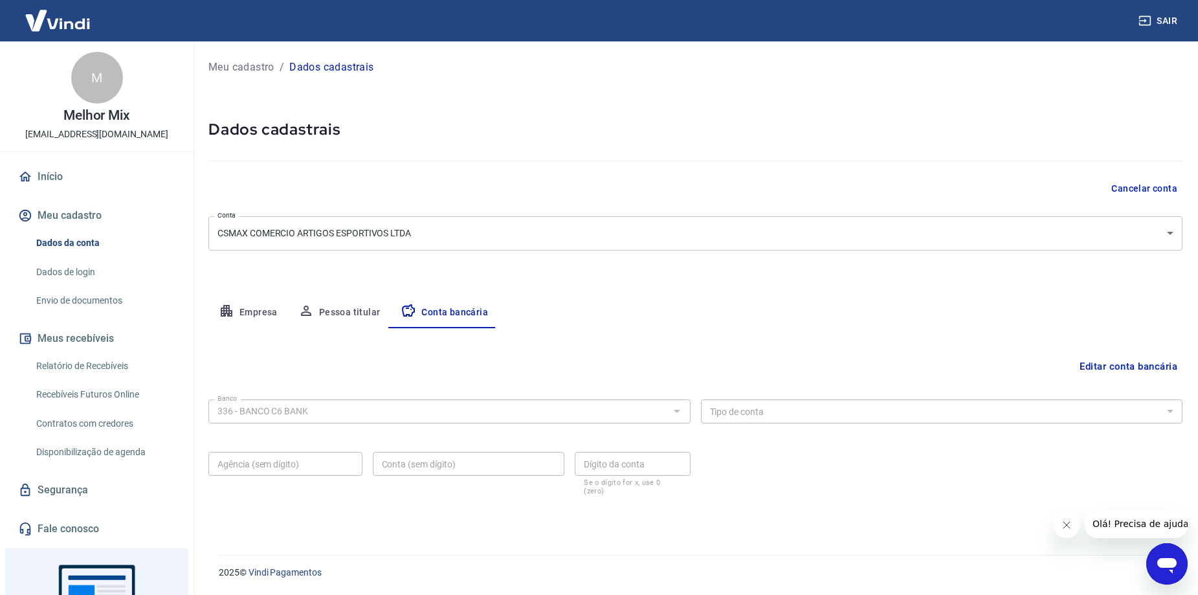
scroll to position [0, 0]
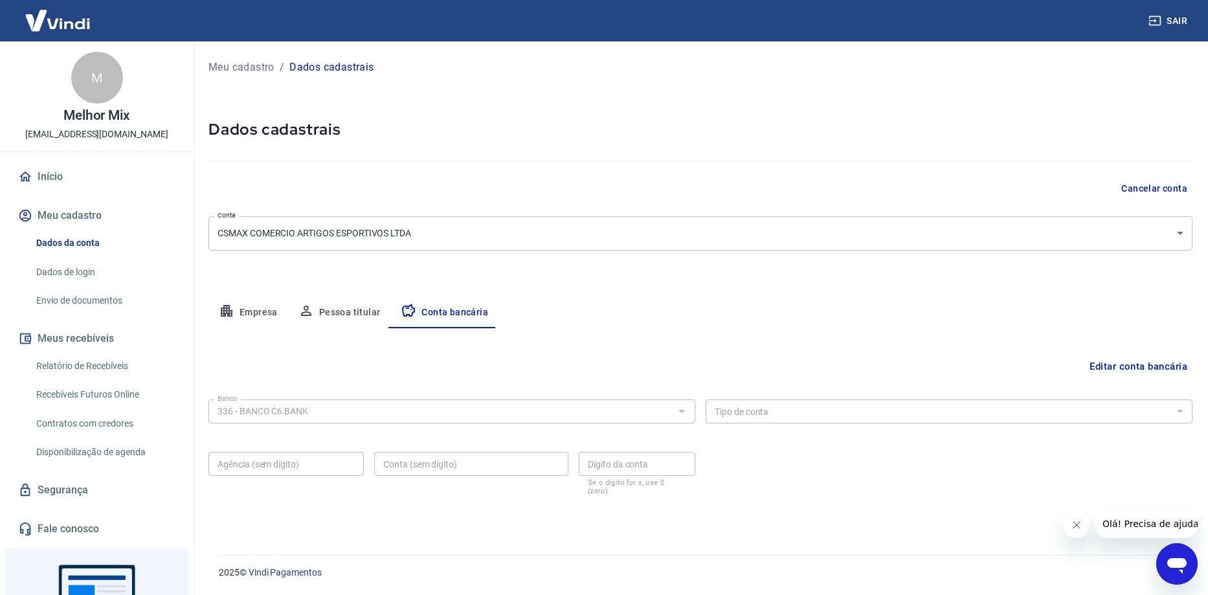
click at [48, 179] on link "Início" at bounding box center [97, 176] width 162 height 28
